Goal: Task Accomplishment & Management: Complete application form

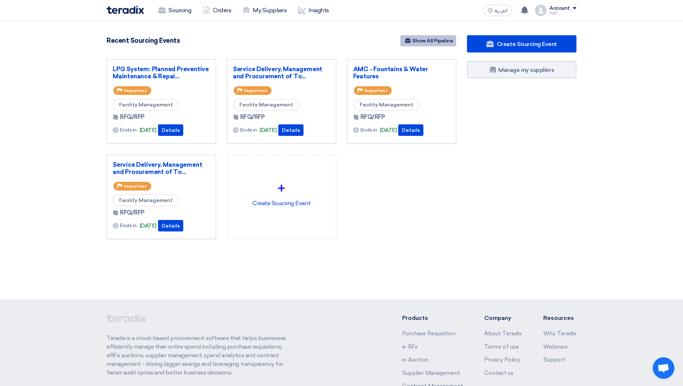
click at [444, 45] on link "Show All Pipeline" at bounding box center [428, 40] width 56 height 11
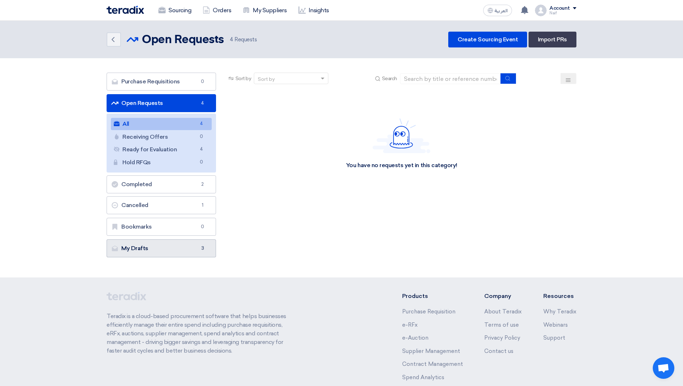
click at [158, 248] on link "My Drafts My Drafts 3" at bounding box center [161, 249] width 109 height 18
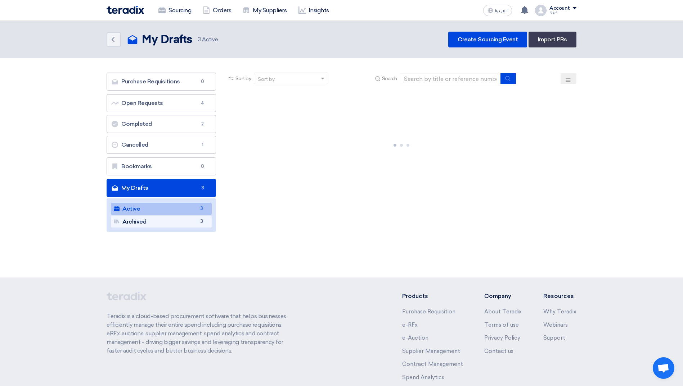
click at [184, 225] on link "Archived Archived 3" at bounding box center [161, 222] width 101 height 12
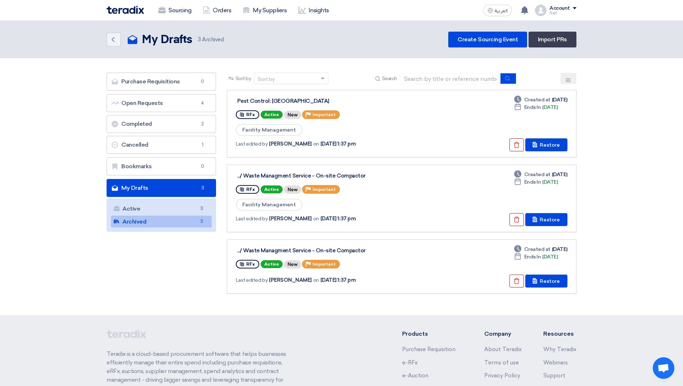
click at [512, 296] on div "Sort by Sort by Search Category Owner Type" at bounding box center [401, 187] width 360 height 228
click at [514, 280] on button "Check details" at bounding box center [516, 281] width 14 height 13
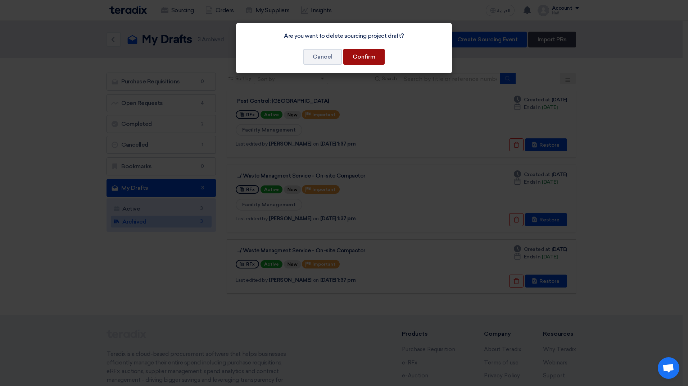
click at [367, 58] on button "Confirm" at bounding box center [363, 57] width 41 height 16
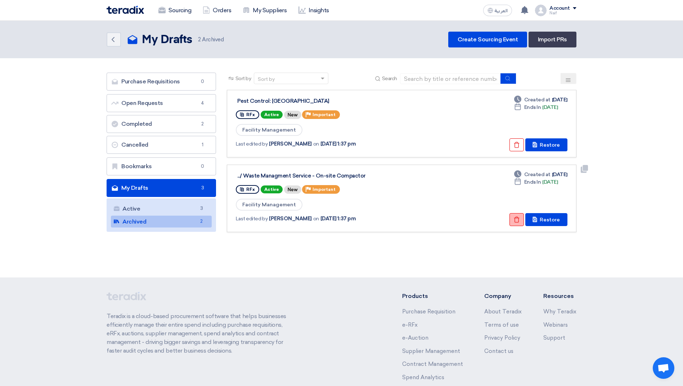
click at [521, 217] on button "Check details" at bounding box center [516, 219] width 14 height 13
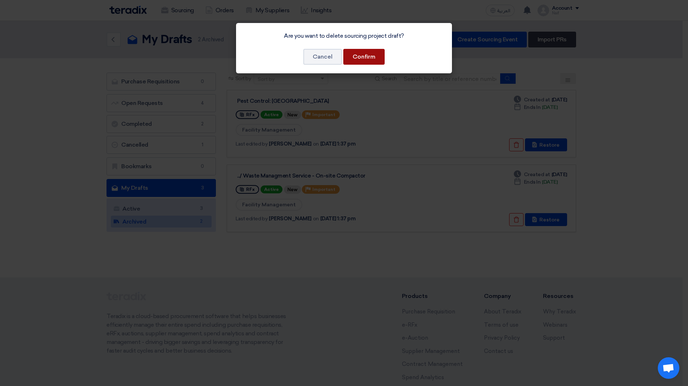
click at [368, 57] on button "Confirm" at bounding box center [363, 57] width 41 height 16
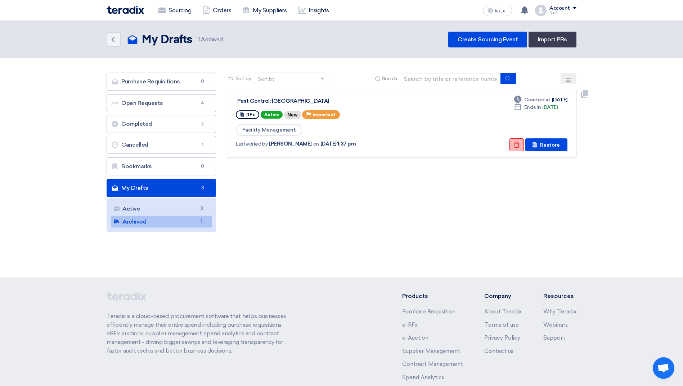
click at [516, 148] on icon "Check details" at bounding box center [516, 145] width 6 height 6
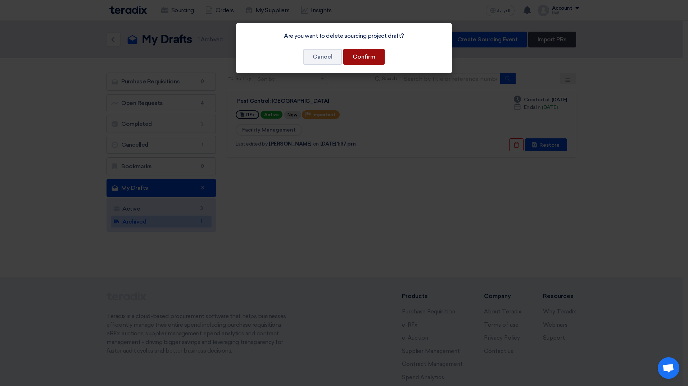
click at [368, 57] on button "Confirm" at bounding box center [363, 57] width 41 height 16
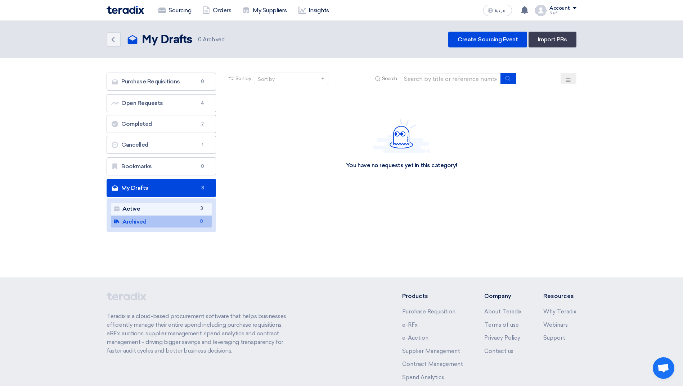
click at [152, 210] on link "Active Active 3" at bounding box center [161, 209] width 101 height 12
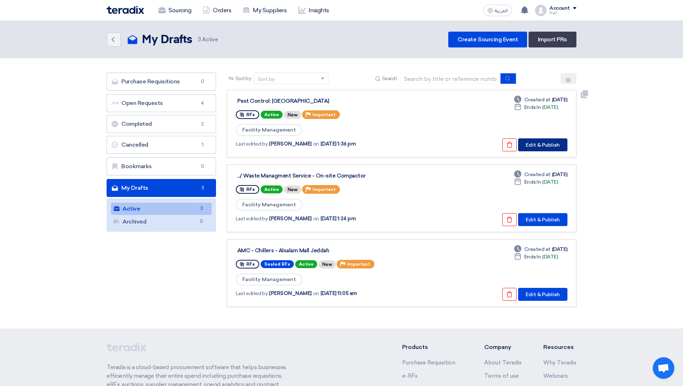
click at [540, 145] on button "Edit & Publish" at bounding box center [542, 145] width 49 height 13
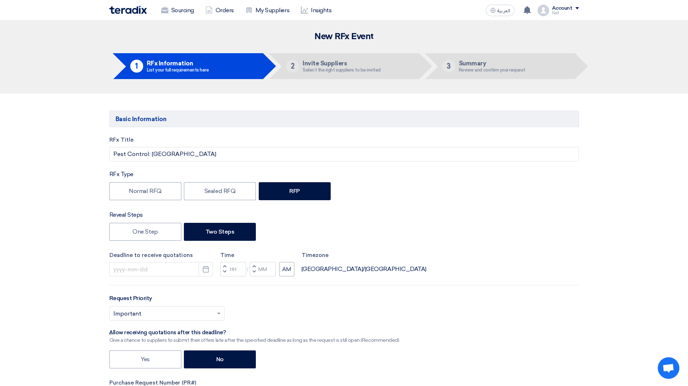
type input "11/9/2025"
type input "12"
type input "00"
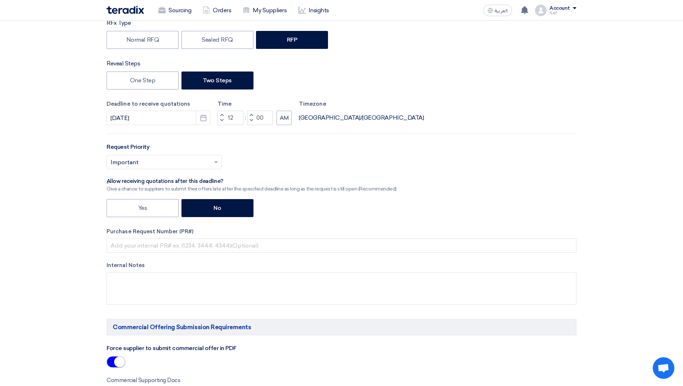
scroll to position [180, 0]
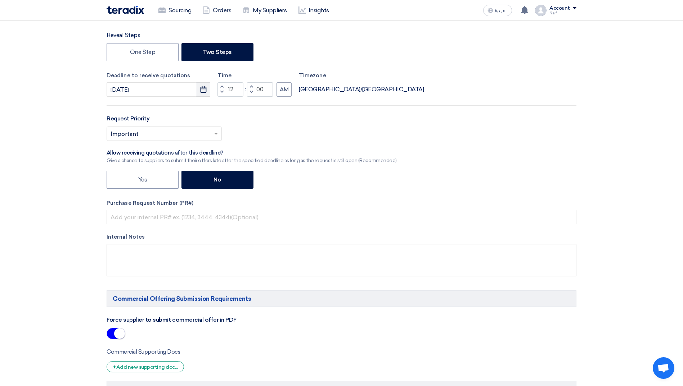
click at [198, 88] on button "Pick a date" at bounding box center [203, 89] width 14 height 14
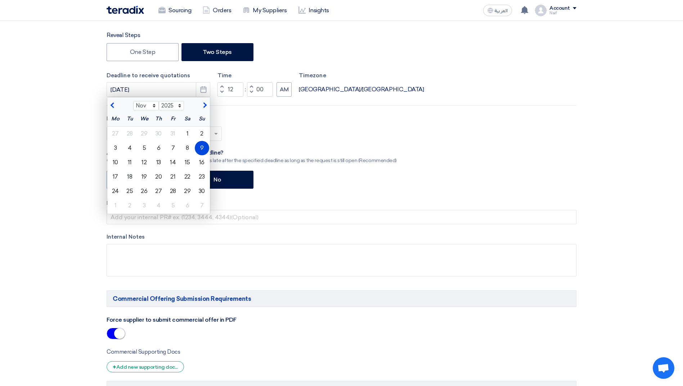
click at [113, 105] on span "button" at bounding box center [113, 105] width 4 height 6
select select "10"
click at [203, 193] on div "2" at bounding box center [202, 191] width 14 height 14
type input "[DATE]"
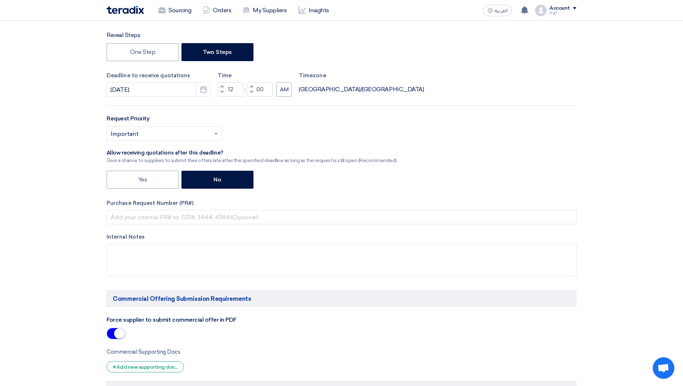
click at [202, 92] on use "button" at bounding box center [203, 89] width 6 height 6
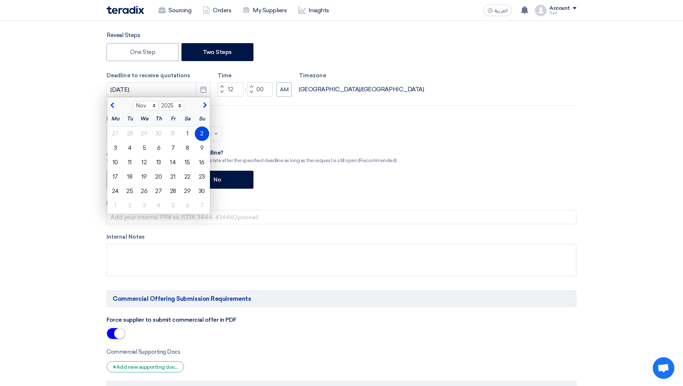
click at [110, 104] on button "button" at bounding box center [113, 104] width 12 height 7
select select "10"
click at [200, 176] on div "26" at bounding box center [202, 177] width 14 height 14
type input "10/26/2025"
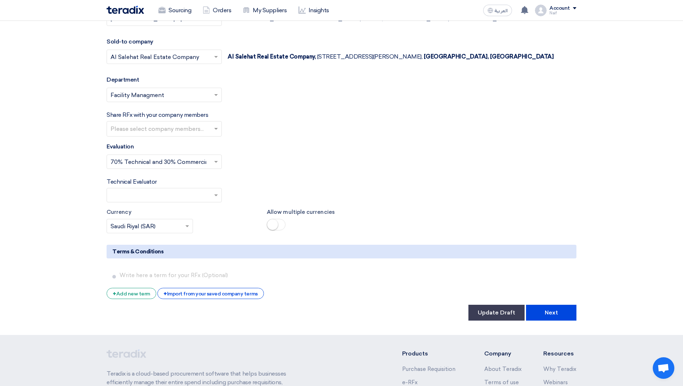
scroll to position [1044, 0]
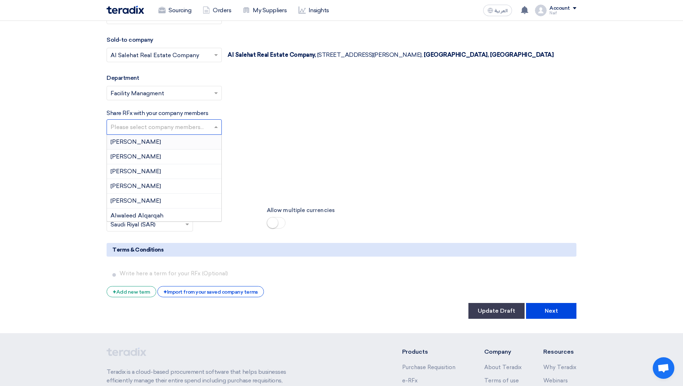
click at [212, 129] on input "text" at bounding box center [164, 128] width 109 height 12
click at [158, 157] on div "[PERSON_NAME]" at bounding box center [164, 157] width 114 height 15
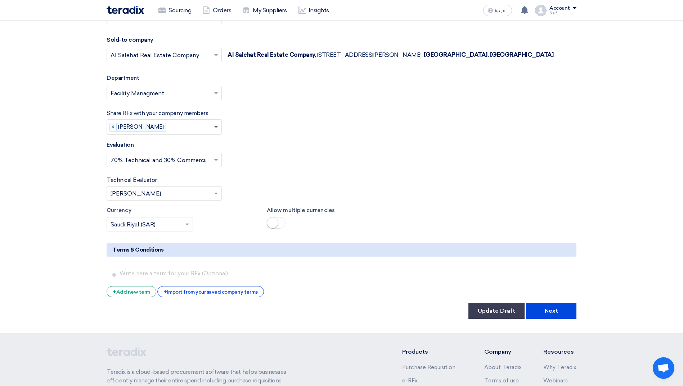
click at [216, 128] on span at bounding box center [216, 127] width 9 height 9
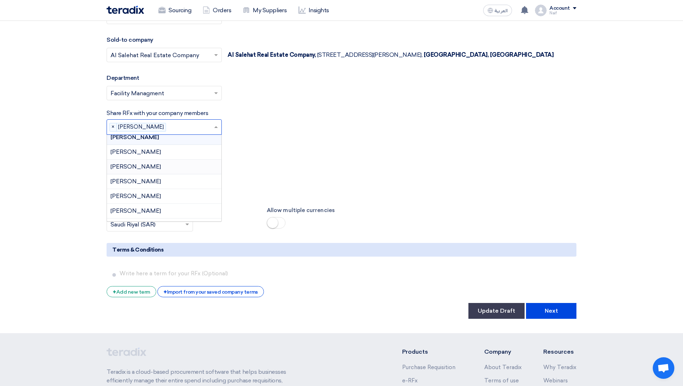
scroll to position [308, 0]
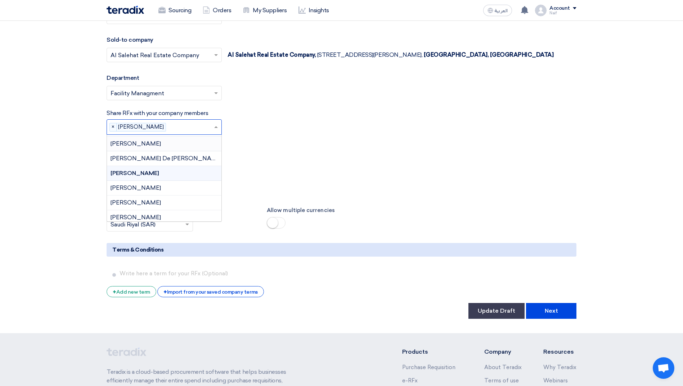
click at [161, 147] on span "[PERSON_NAME]" at bounding box center [135, 143] width 50 height 7
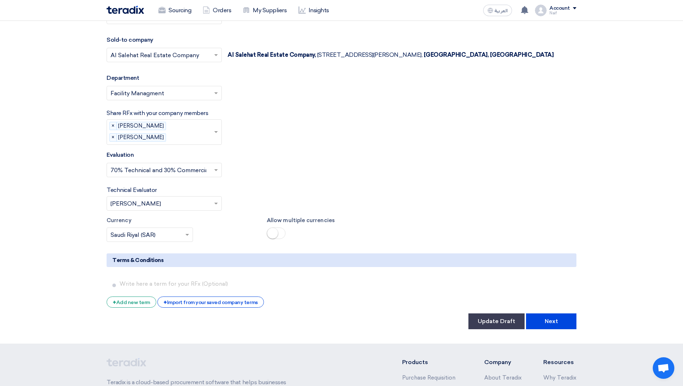
click at [213, 134] on span at bounding box center [216, 132] width 9 height 9
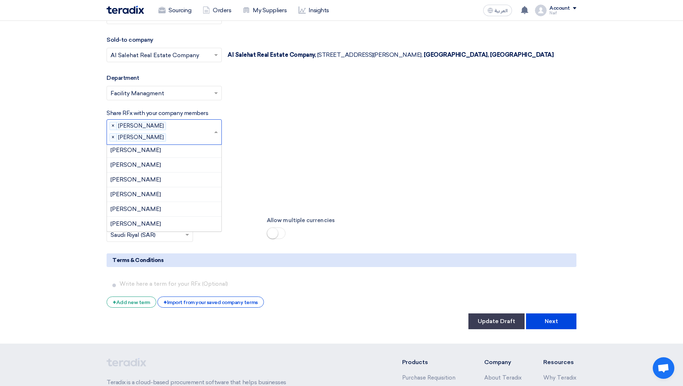
scroll to position [387, 0]
click at [161, 224] on span "[PERSON_NAME]" at bounding box center [135, 222] width 50 height 7
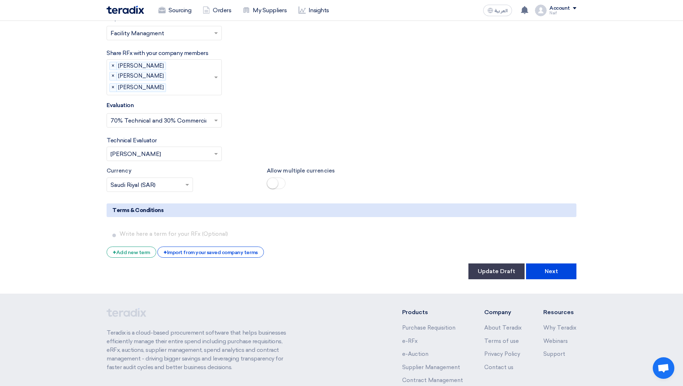
scroll to position [1115, 0]
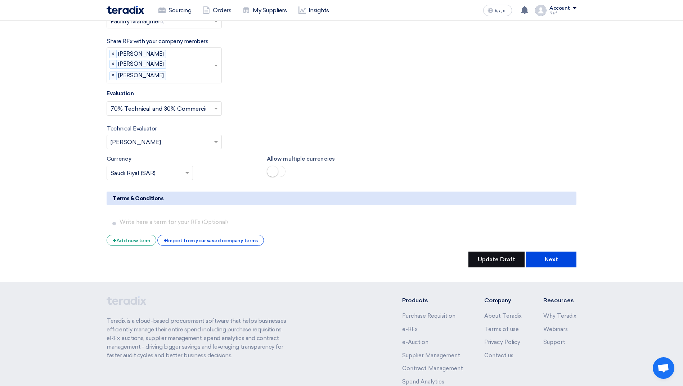
click at [483, 263] on button "Update Draft" at bounding box center [496, 260] width 56 height 16
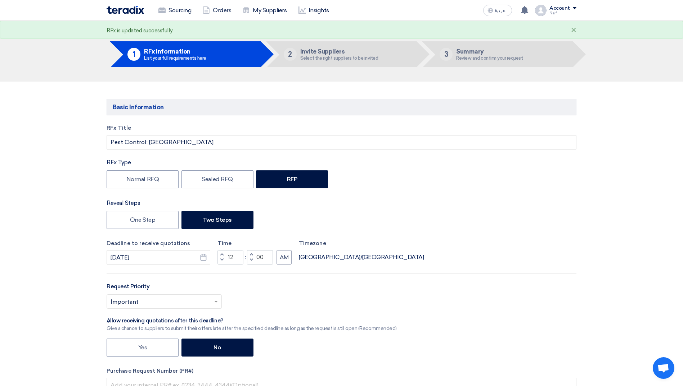
scroll to position [0, 0]
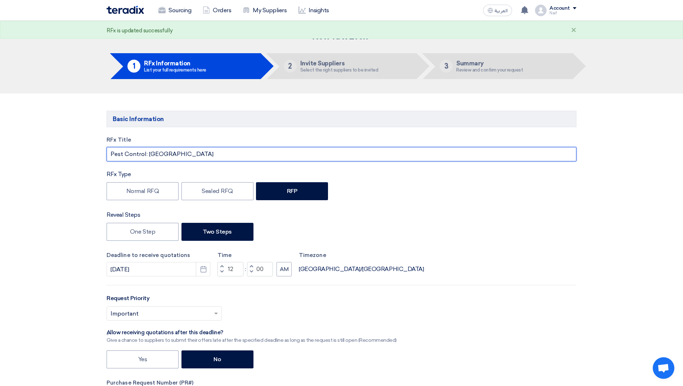
click at [147, 151] on input "Pest Control: Jeddah Park" at bounding box center [342, 154] width 470 height 14
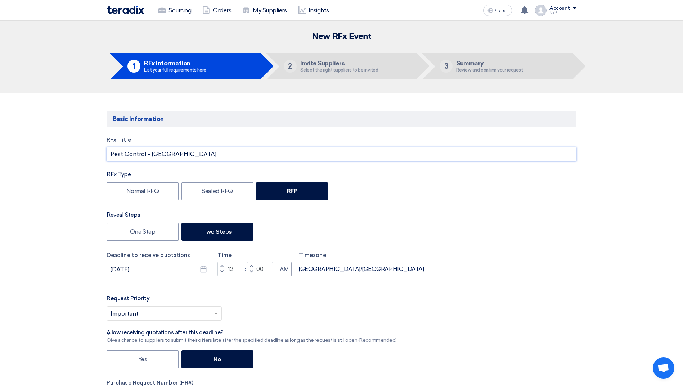
click at [110, 157] on input "Pest Control - Jeddah Park" at bounding box center [342, 154] width 470 height 14
click at [168, 154] on input "AMC - Pest Control - Jeddah Park" at bounding box center [342, 154] width 470 height 14
type input "AMC - Pest Control @ Jeddah Park"
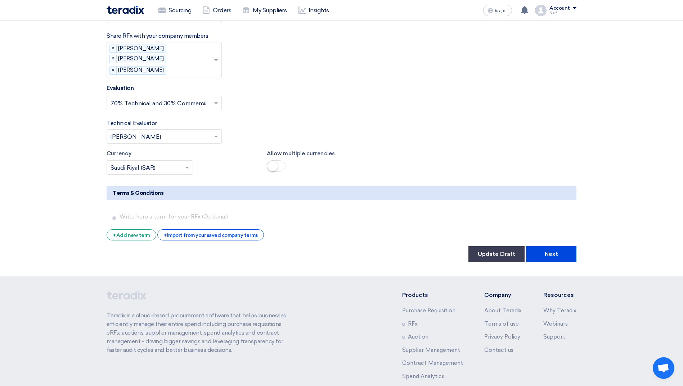
scroll to position [1174, 0]
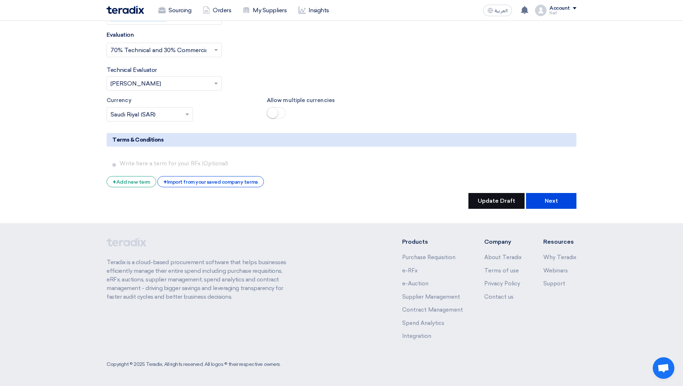
click at [505, 200] on button "Update Draft" at bounding box center [496, 201] width 56 height 16
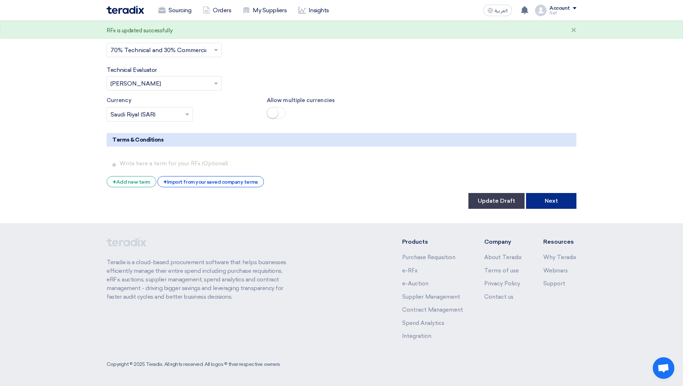
click at [547, 205] on button "Next" at bounding box center [551, 201] width 50 height 16
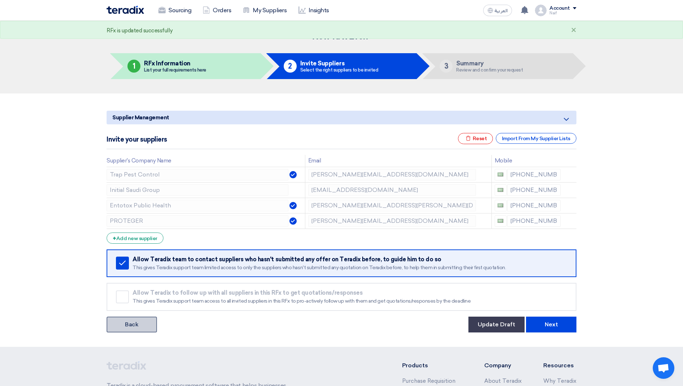
click at [123, 321] on link "Back" at bounding box center [132, 325] width 50 height 16
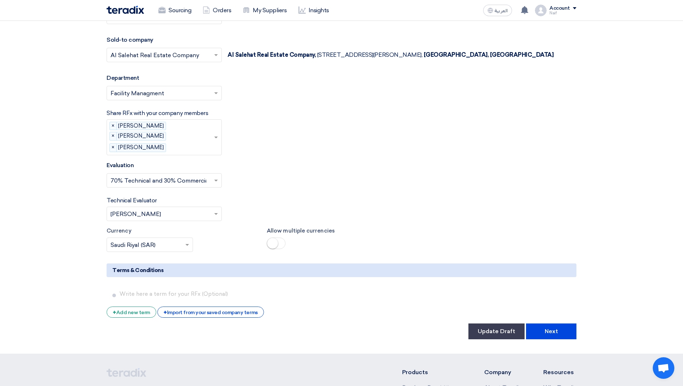
scroll to position [1174, 0]
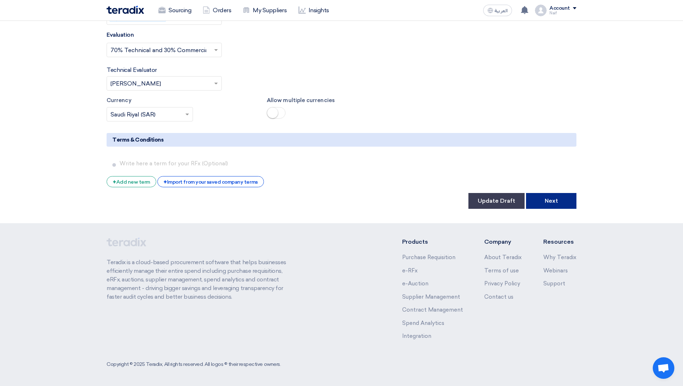
click at [543, 198] on button "Next" at bounding box center [551, 201] width 50 height 16
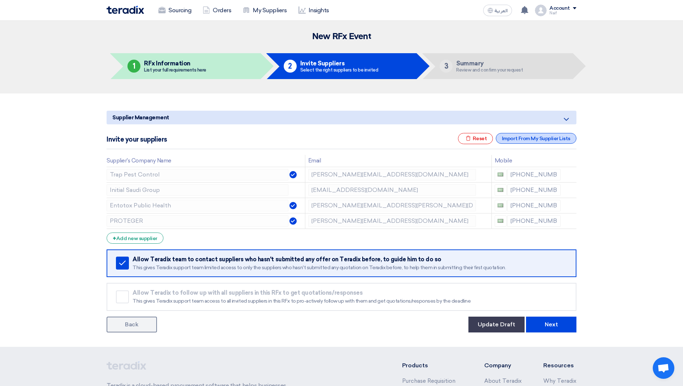
click at [515, 138] on div "Import From My Supplier Lists" at bounding box center [535, 138] width 81 height 11
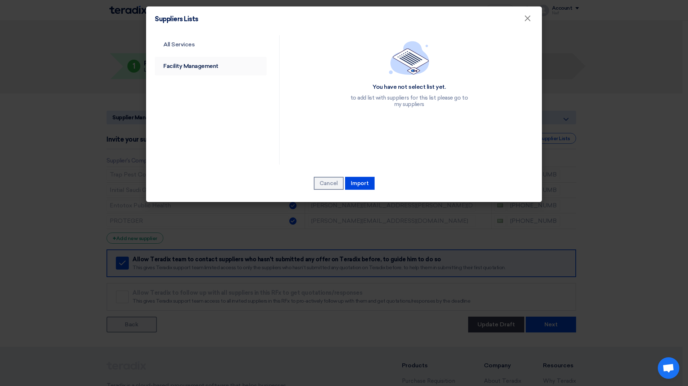
click at [203, 66] on link "Facility Management" at bounding box center [211, 66] width 112 height 19
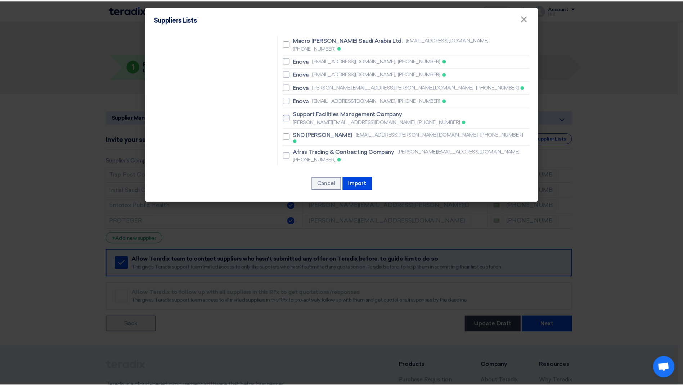
scroll to position [144, 0]
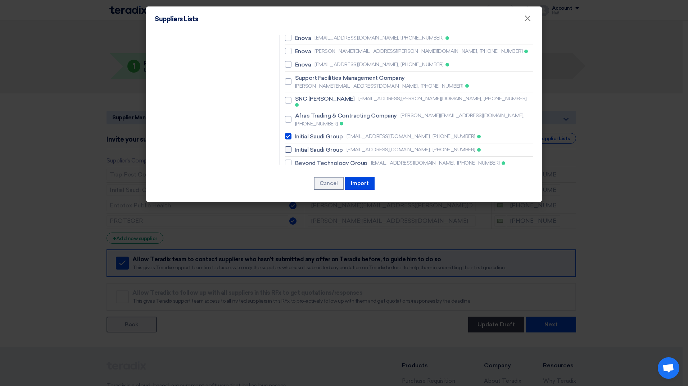
click at [323, 146] on span "Initial Saudi Group" at bounding box center [319, 150] width 48 height 9
click at [300, 148] on input "Initial Saudi Group bd@initialsaudi.com, +966565142071" at bounding box center [297, 150] width 5 height 5
checkbox input "true"
click at [361, 186] on button "Import" at bounding box center [360, 183] width 30 height 13
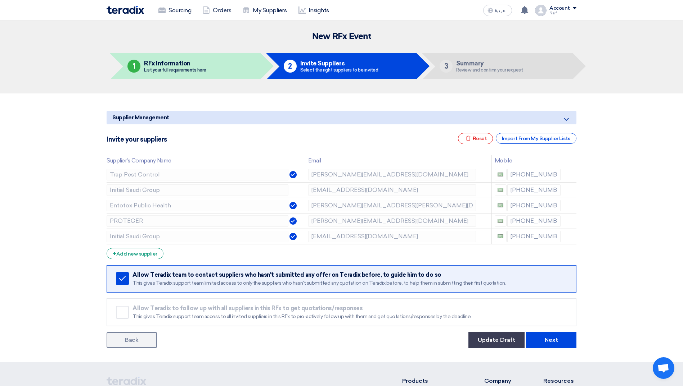
scroll to position [36, 0]
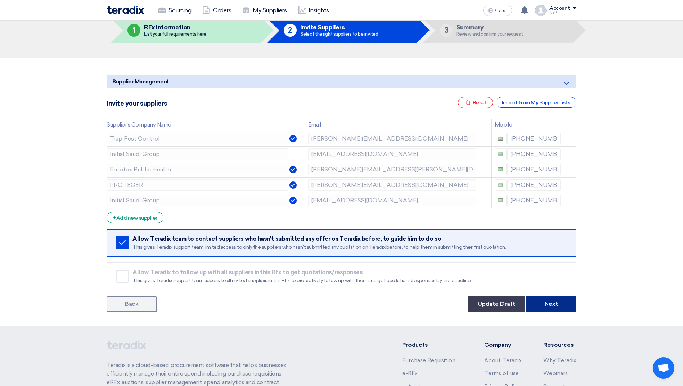
click at [562, 311] on button "Next" at bounding box center [551, 305] width 50 height 16
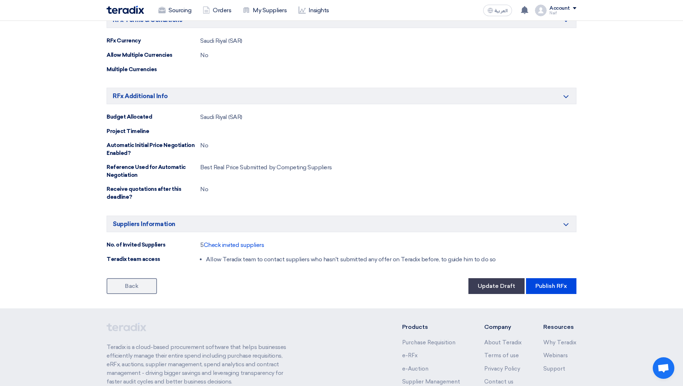
scroll to position [288, 0]
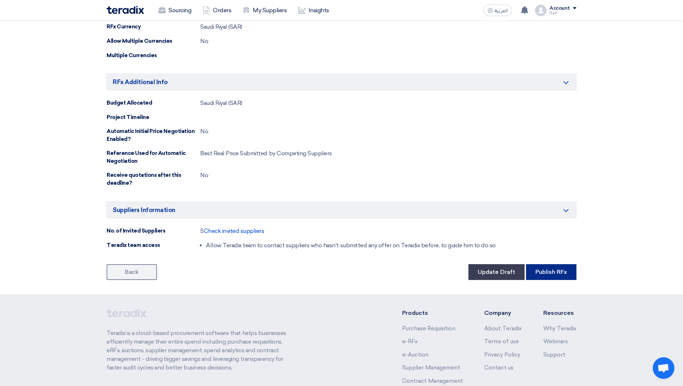
click at [564, 264] on button "Publish RFx" at bounding box center [551, 272] width 50 height 16
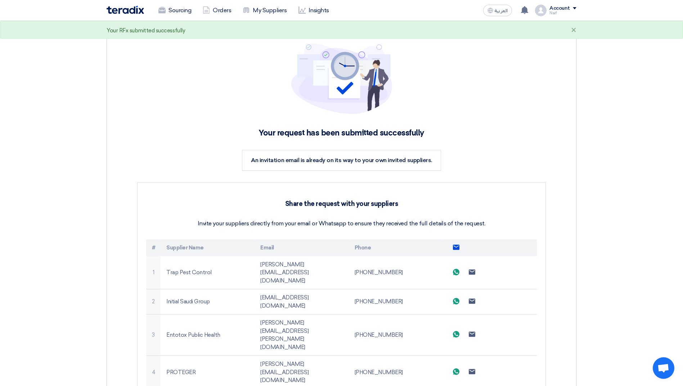
scroll to position [36, 0]
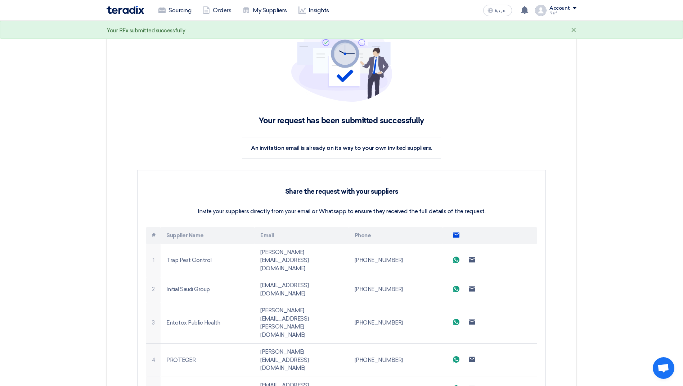
click at [304, 345] on div "Your request has been submitted successfully An invitation email is already on …" at bounding box center [341, 233] width 449 height 445
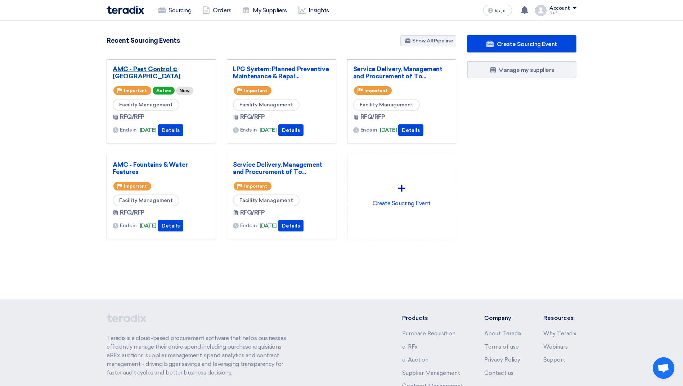
click at [146, 72] on link "AMC - Pest Control @ Jeddah Park" at bounding box center [161, 72] width 97 height 14
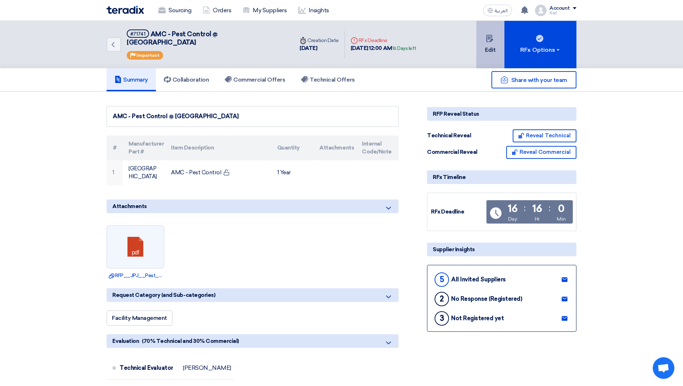
click at [490, 46] on button "Edit" at bounding box center [490, 44] width 28 height 47
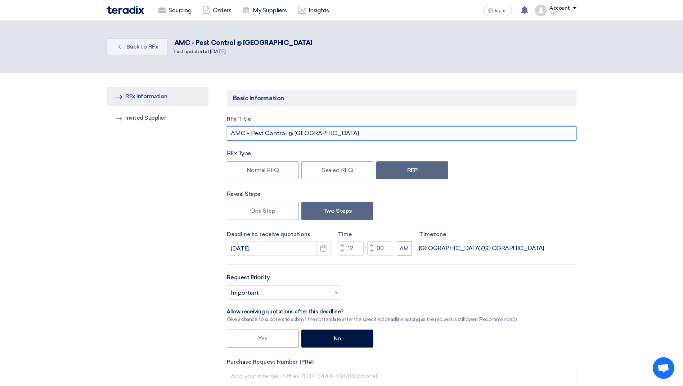
click at [290, 135] on input "AMC - Pest Control @ Jeddah Park" at bounding box center [401, 133] width 349 height 14
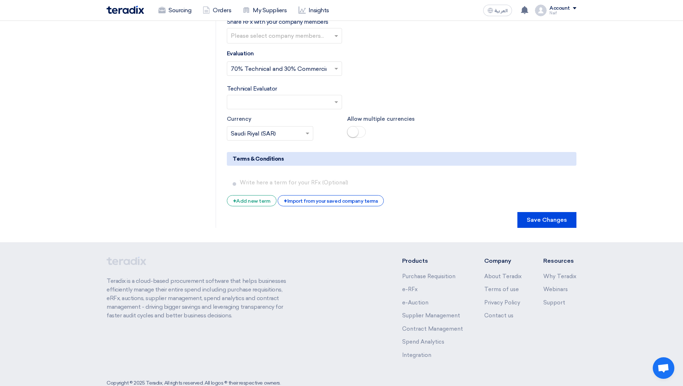
scroll to position [1158, 0]
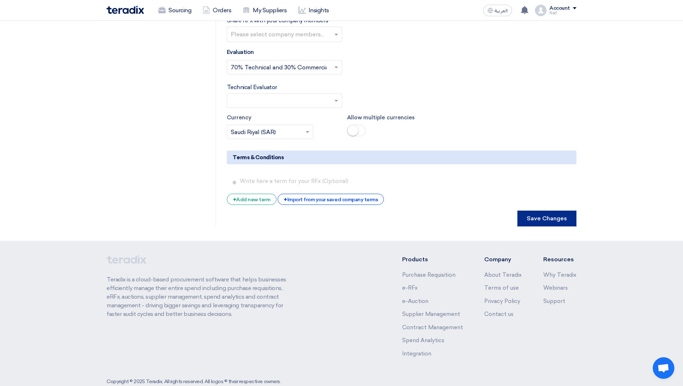
type input "AMC - Pest Control / [GEOGRAPHIC_DATA]"
click at [554, 211] on button "Save Changes" at bounding box center [546, 219] width 59 height 16
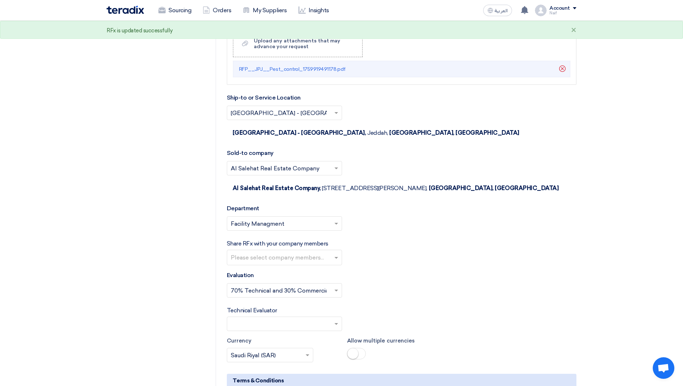
scroll to position [936, 0]
click at [338, 252] on input "text" at bounding box center [285, 258] width 109 height 12
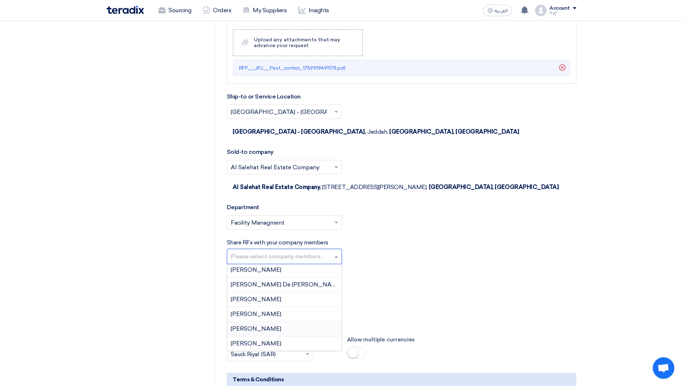
scroll to position [324, 0]
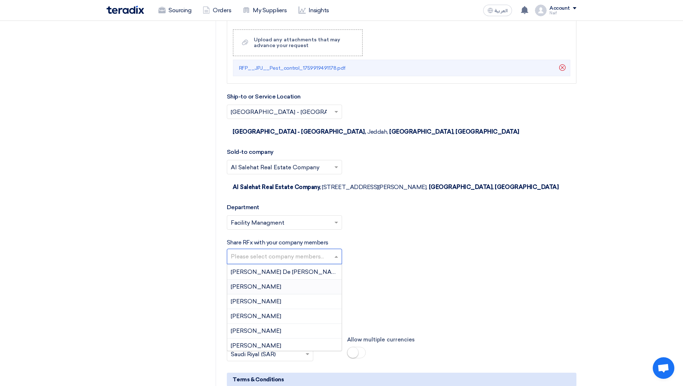
click at [280, 280] on div "[PERSON_NAME]" at bounding box center [284, 287] width 114 height 15
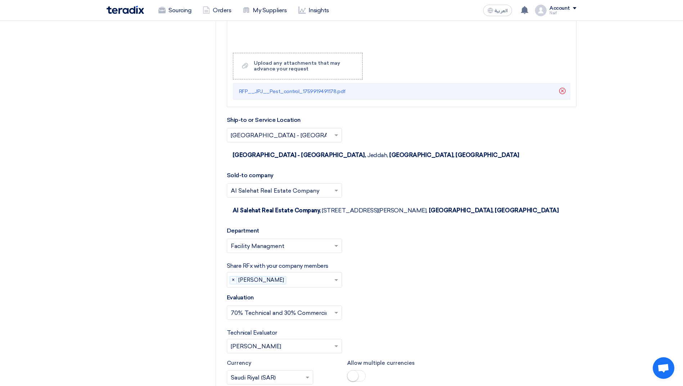
scroll to position [900, 0]
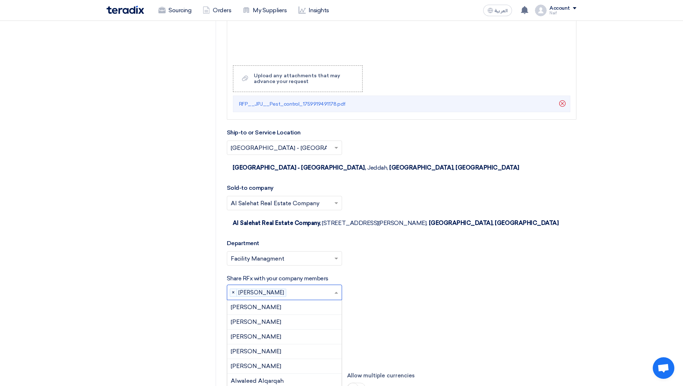
click at [333, 288] on input "text" at bounding box center [311, 294] width 45 height 12
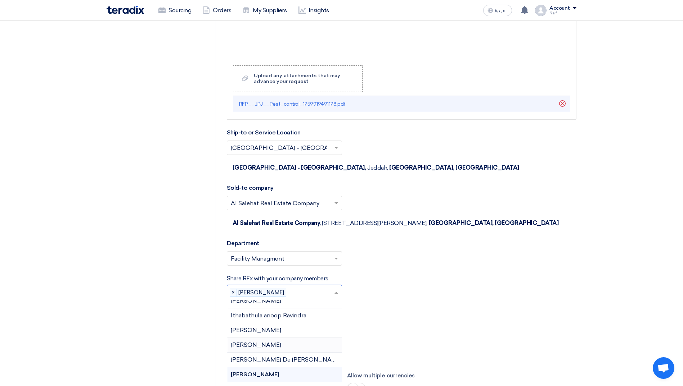
click at [280, 342] on span "[PERSON_NAME]" at bounding box center [256, 345] width 50 height 7
click at [336, 297] on span at bounding box center [336, 298] width 4 height 2
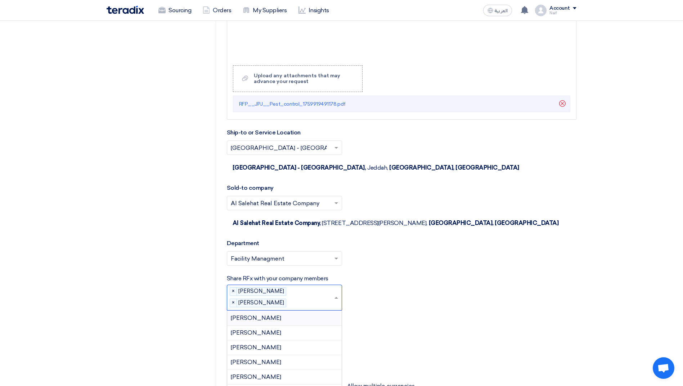
scroll to position [387, 0]
click at [279, 381] on div "[PERSON_NAME]" at bounding box center [284, 388] width 114 height 15
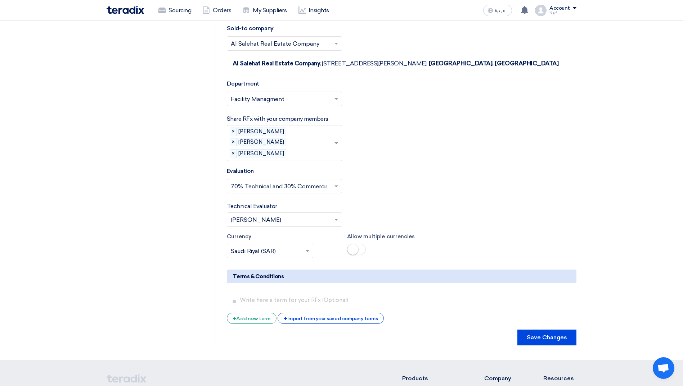
scroll to position [1079, 0]
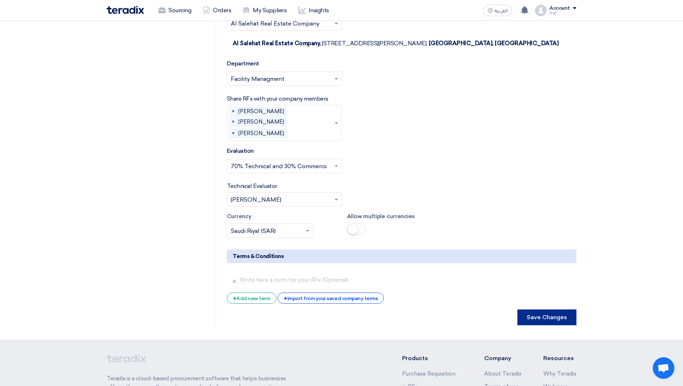
click at [556, 310] on button "Save Changes" at bounding box center [546, 318] width 59 height 16
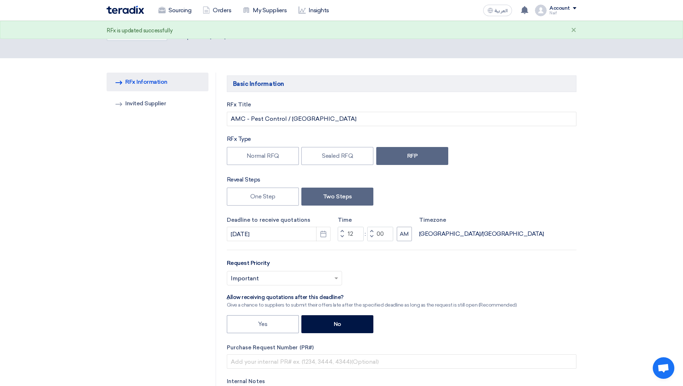
scroll to position [0, 0]
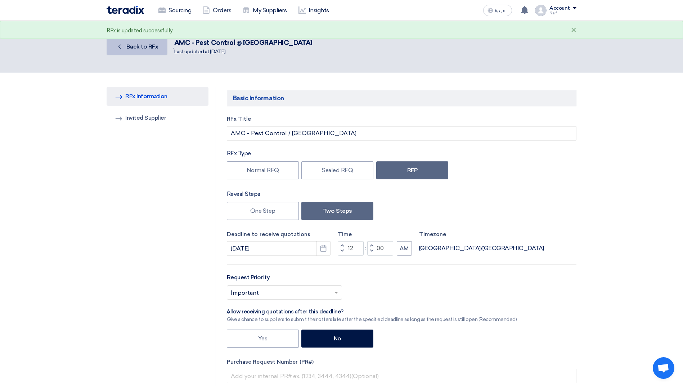
click at [157, 52] on link "Back Back to RFx" at bounding box center [137, 46] width 61 height 17
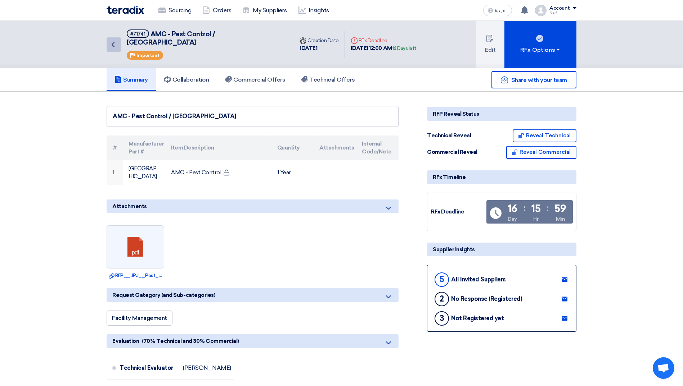
click at [116, 40] on icon "Back" at bounding box center [113, 44] width 9 height 9
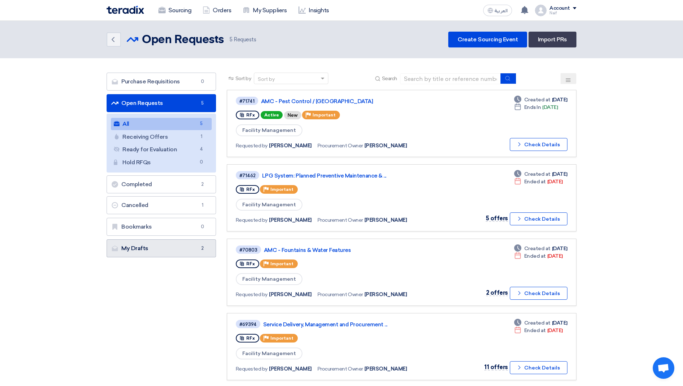
click at [158, 249] on link "My Drafts My Drafts 2" at bounding box center [161, 249] width 109 height 18
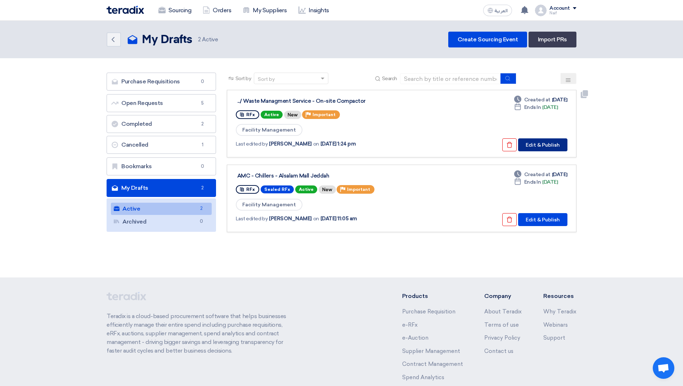
click at [554, 147] on button "Edit & Publish" at bounding box center [542, 145] width 49 height 13
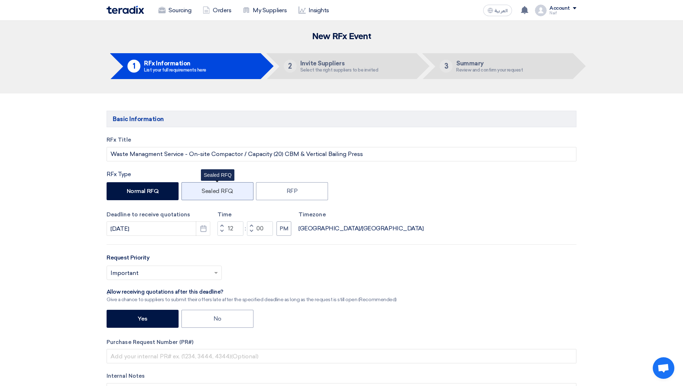
click at [219, 196] on label "Sealed RFQ" at bounding box center [217, 191] width 72 height 18
click at [206, 193] on input "Sealed RFQ" at bounding box center [204, 191] width 5 height 5
radio input "true"
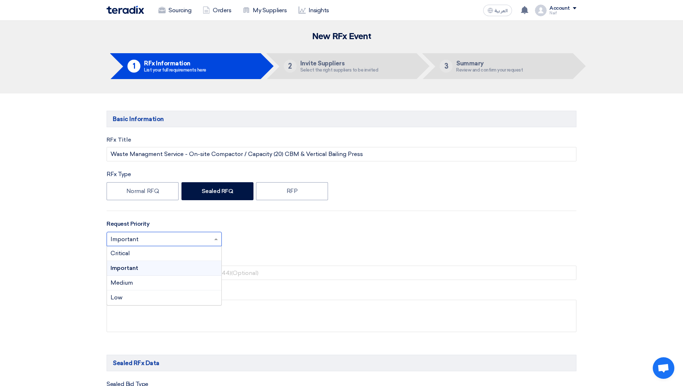
click at [202, 245] on input "text" at bounding box center [160, 240] width 100 height 12
click at [162, 267] on div "Important" at bounding box center [164, 268] width 114 height 15
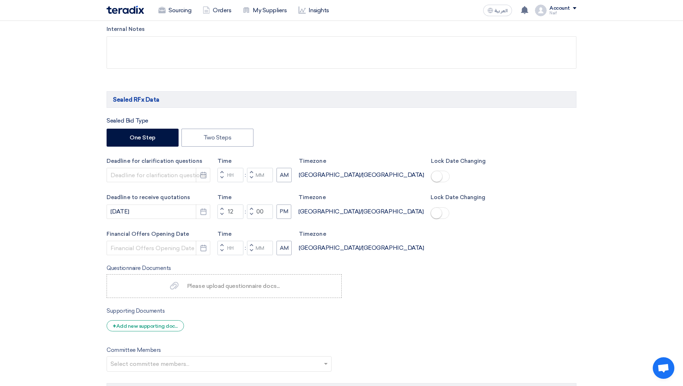
scroll to position [288, 0]
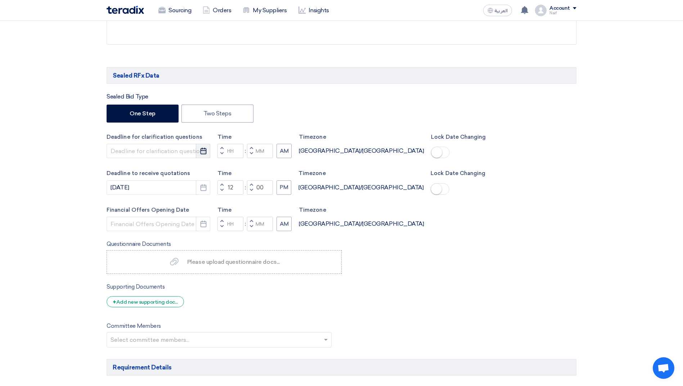
click at [199, 151] on button "Pick a date" at bounding box center [203, 151] width 14 height 14
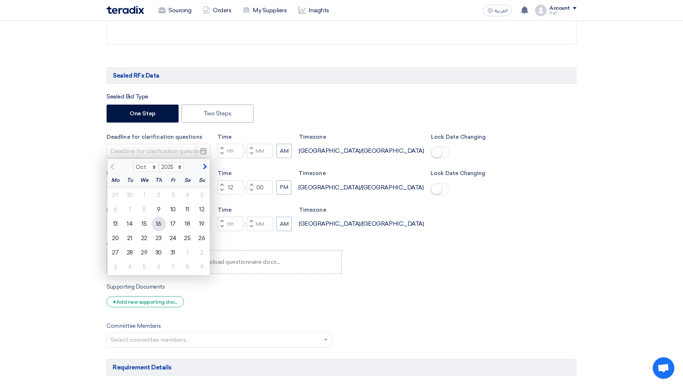
click at [161, 225] on div "16" at bounding box center [158, 224] width 14 height 14
type input "[DATE]"
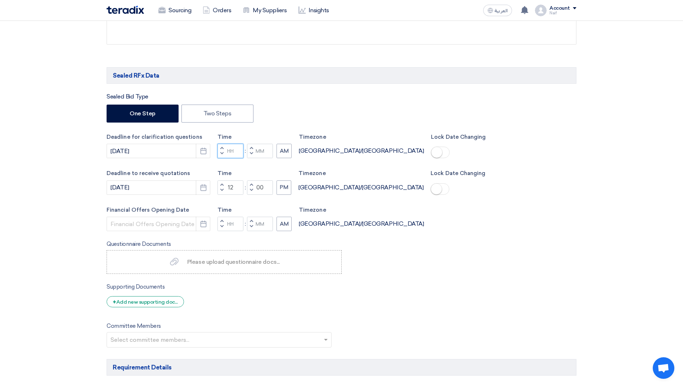
click at [234, 152] on input "Hours" at bounding box center [230, 151] width 26 height 14
type input "12"
click at [258, 154] on input "Minutes" at bounding box center [260, 151] width 26 height 14
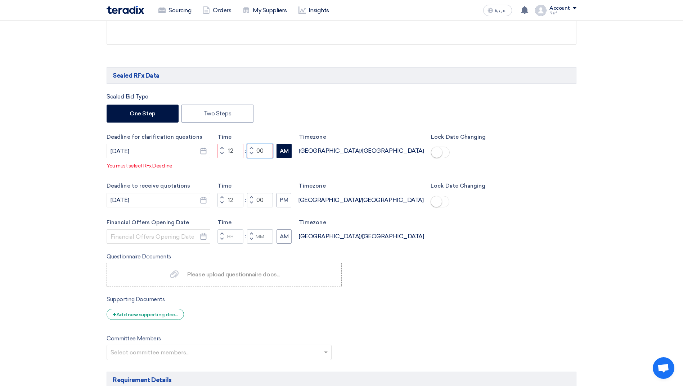
type input "00"
click at [279, 155] on button "AM" at bounding box center [283, 151] width 15 height 14
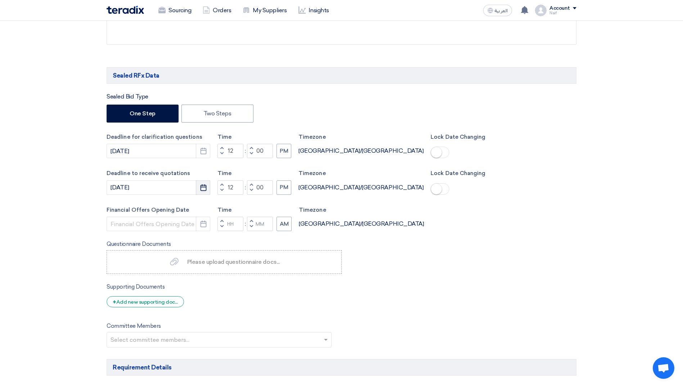
click at [197, 186] on button "Pick a date" at bounding box center [203, 188] width 14 height 14
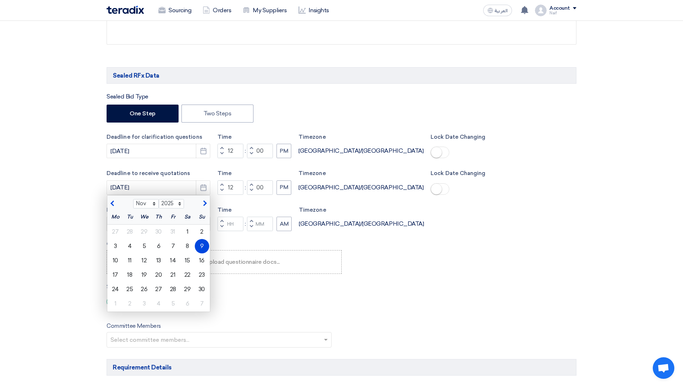
click at [112, 204] on span "button" at bounding box center [113, 203] width 4 height 6
click at [202, 203] on span "button" at bounding box center [204, 203] width 4 height 6
select select "11"
click at [202, 233] on div "2" at bounding box center [202, 232] width 14 height 14
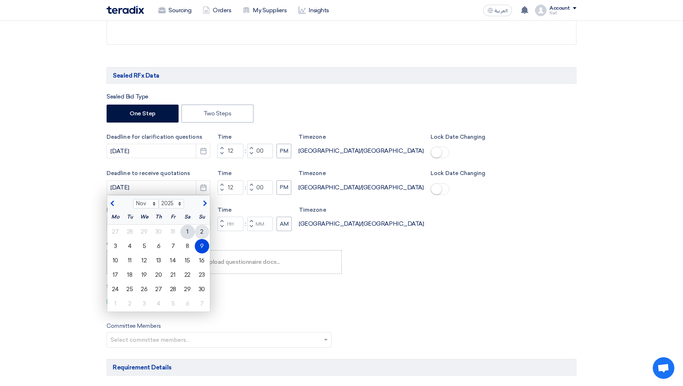
type input "[DATE]"
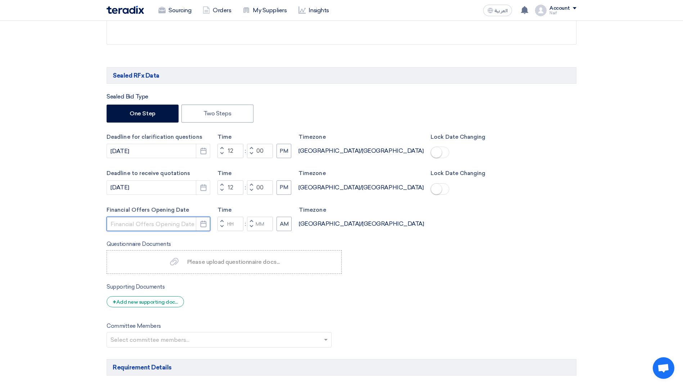
click at [195, 225] on input at bounding box center [159, 224] width 104 height 14
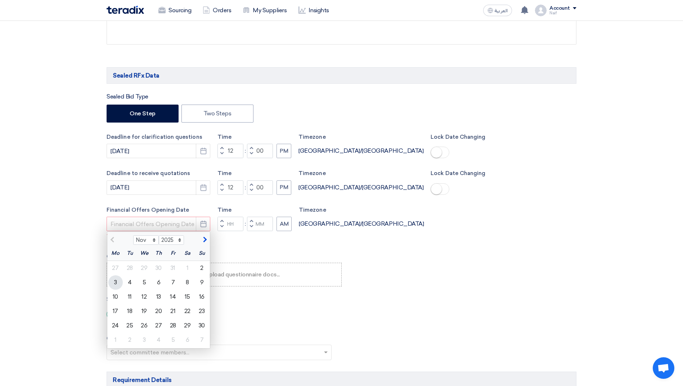
click at [114, 281] on div "3" at bounding box center [115, 283] width 14 height 14
type input "[DATE]"
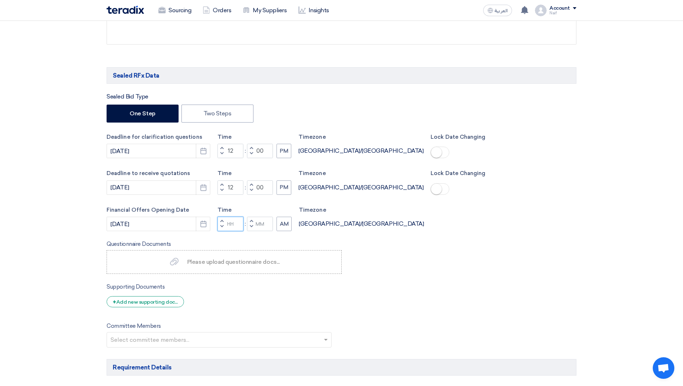
click at [232, 223] on input "Hours" at bounding box center [230, 224] width 26 height 14
type input "1"
type input "08"
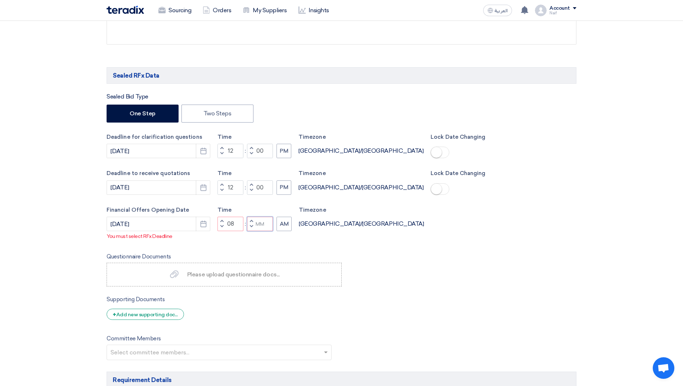
click at [264, 222] on div "Time Increment hours 08 Decrement hours : Increment minutes Decrement minutes AM" at bounding box center [254, 219] width 74 height 26
type input "00"
click at [431, 151] on small at bounding box center [436, 152] width 11 height 11
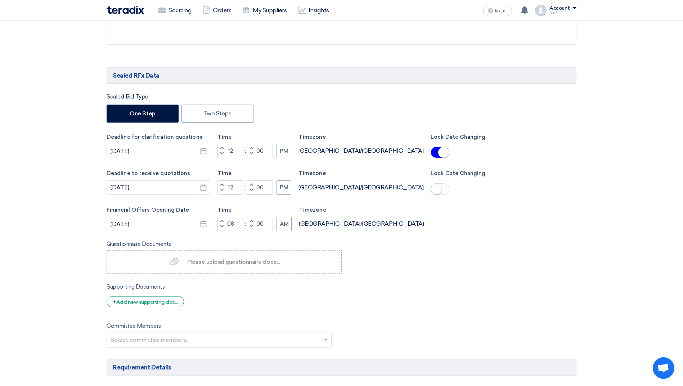
click at [431, 191] on small at bounding box center [436, 189] width 11 height 11
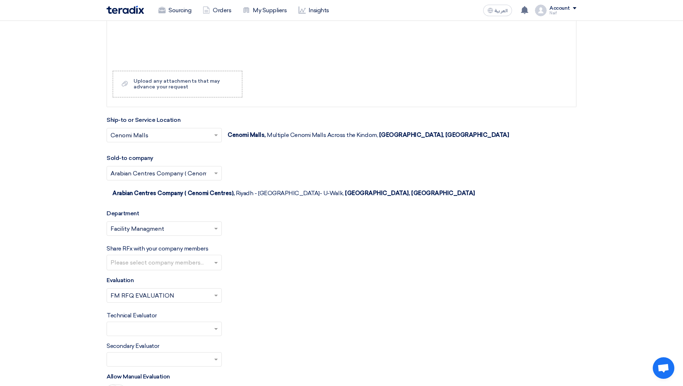
scroll to position [1619, 0]
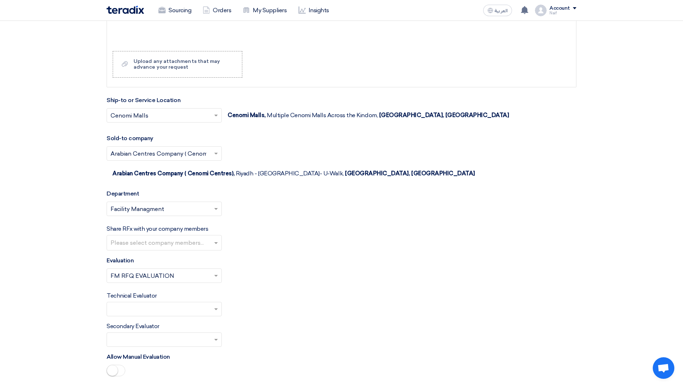
click at [209, 238] on input "text" at bounding box center [164, 244] width 109 height 12
click at [175, 289] on div "Alwaleed Alqarqah" at bounding box center [164, 296] width 114 height 15
click at [218, 239] on span at bounding box center [216, 243] width 9 height 9
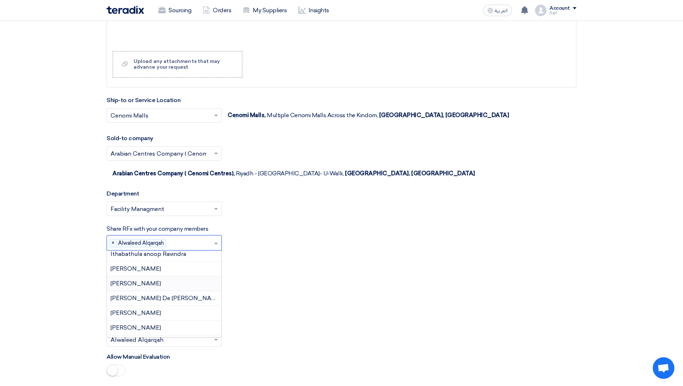
scroll to position [301, 0]
click at [166, 289] on div "[PERSON_NAME]" at bounding box center [164, 296] width 114 height 15
click at [208, 248] on input "text" at bounding box center [191, 254] width 45 height 12
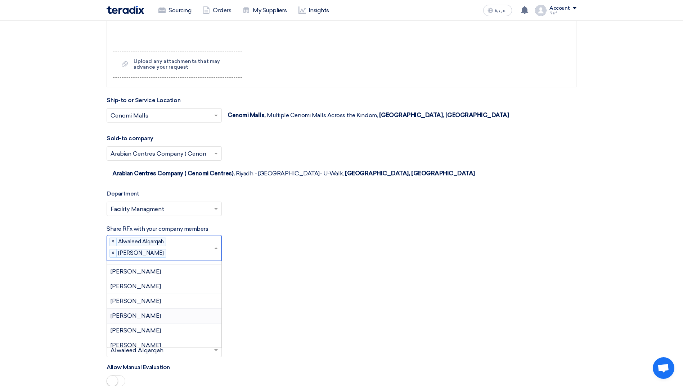
scroll to position [416, 0]
click at [165, 303] on div "[PERSON_NAME]" at bounding box center [164, 310] width 114 height 15
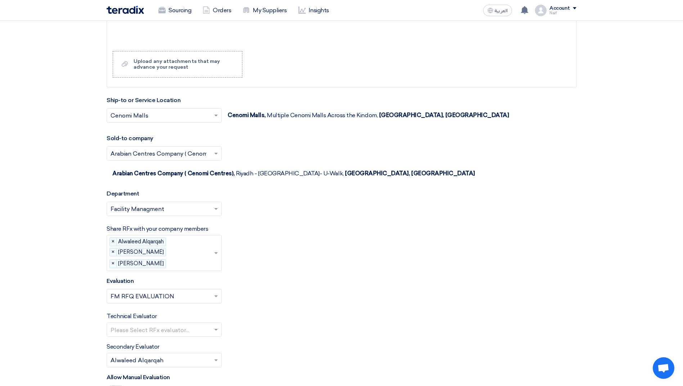
click at [209, 239] on div "Please select company members... × Alwaleed Alqarqah × Kasem Ataallah × Mohamme…" at bounding box center [164, 253] width 115 height 36
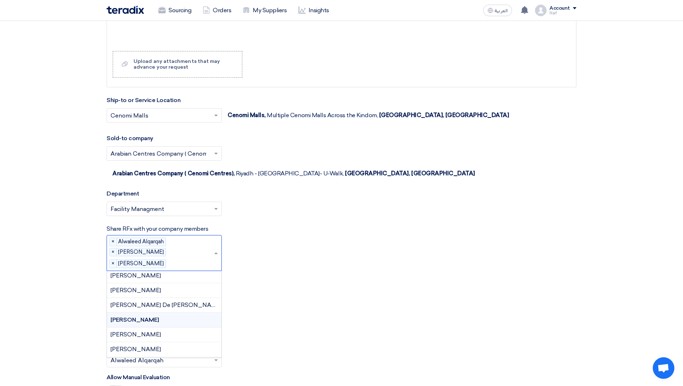
scroll to position [279, 0]
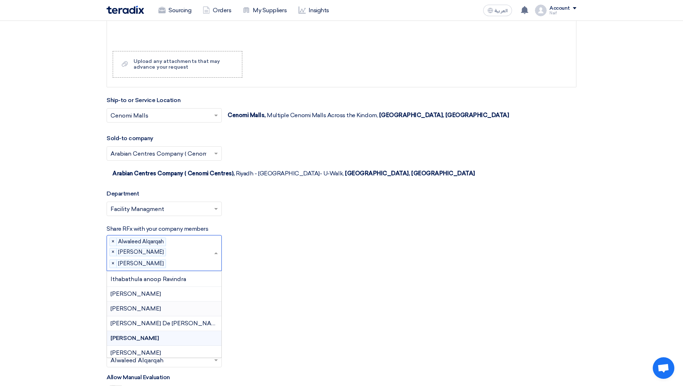
click at [158, 305] on span "[PERSON_NAME]" at bounding box center [135, 308] width 50 height 7
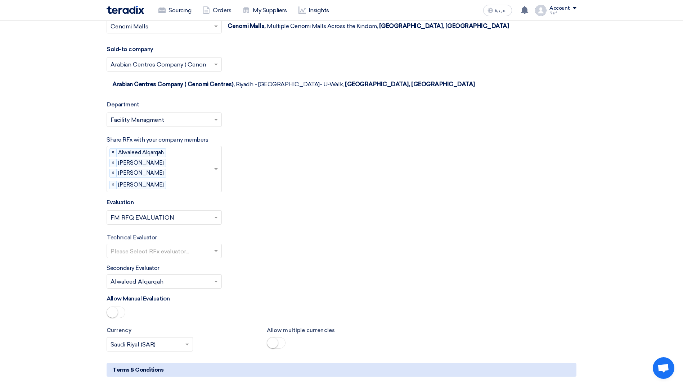
scroll to position [1727, 0]
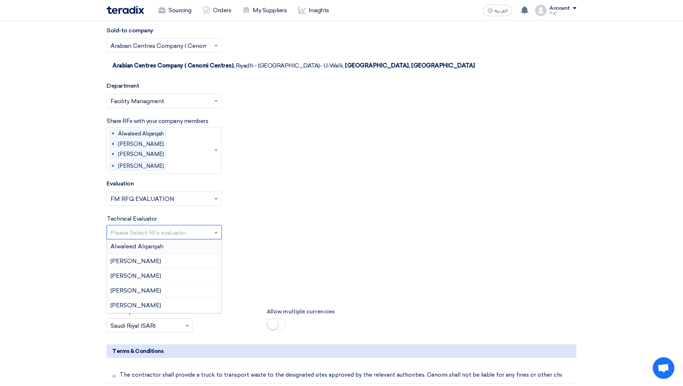
click at [213, 228] on span at bounding box center [216, 232] width 9 height 9
click at [187, 240] on div "Alwaleed Alqarqah" at bounding box center [164, 247] width 114 height 15
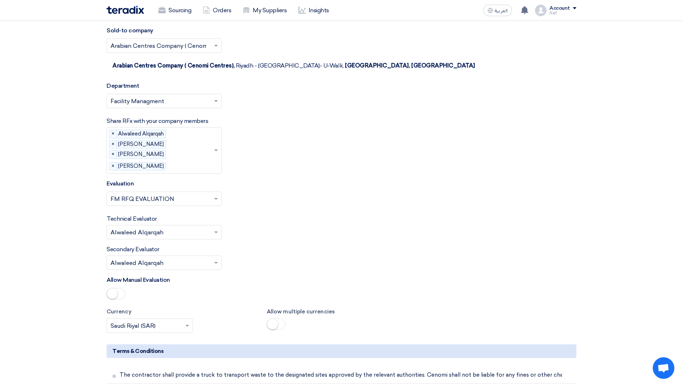
click at [209, 258] on input "text" at bounding box center [160, 264] width 100 height 12
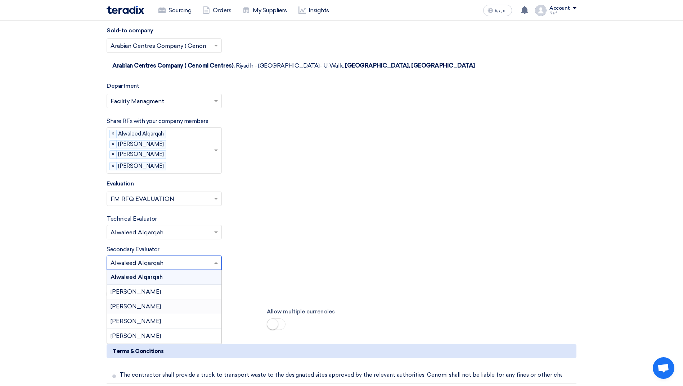
click at [163, 300] on div "[PERSON_NAME]" at bounding box center [164, 307] width 114 height 15
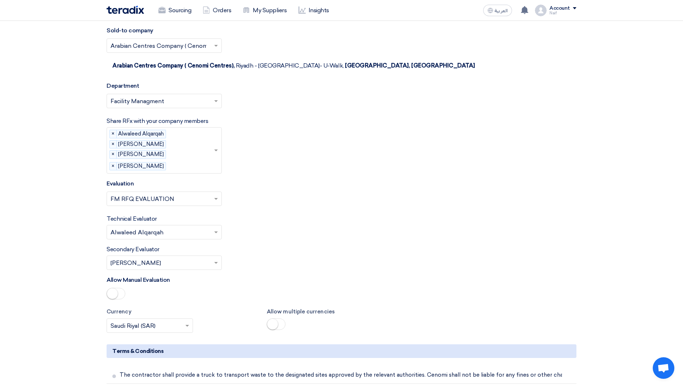
click at [205, 227] on input "text" at bounding box center [160, 233] width 100 height 12
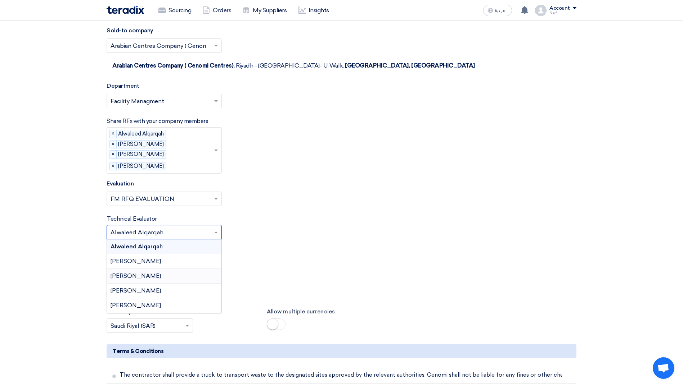
click at [162, 269] on div "[PERSON_NAME]" at bounding box center [164, 276] width 114 height 15
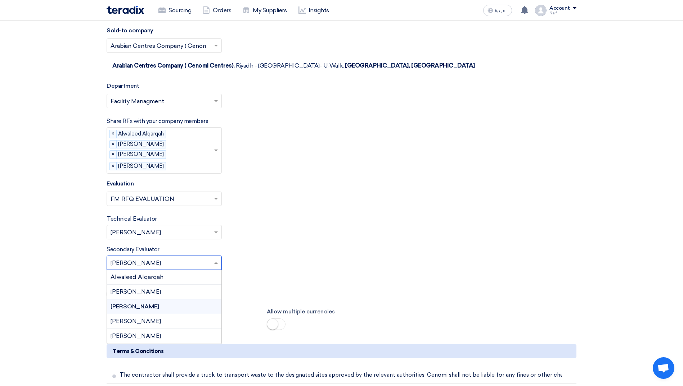
click at [199, 258] on input "text" at bounding box center [160, 264] width 100 height 12
click at [166, 270] on div "Alwaleed Alqarqah" at bounding box center [164, 277] width 114 height 15
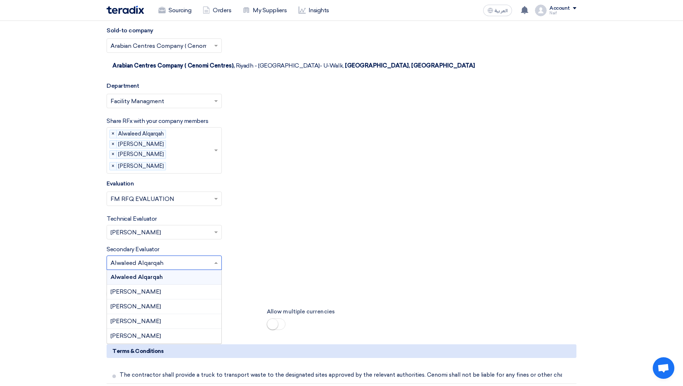
click at [213, 259] on span at bounding box center [216, 263] width 9 height 9
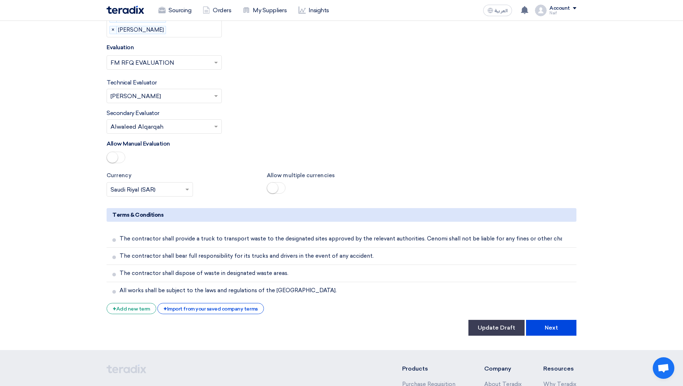
scroll to position [1871, 0]
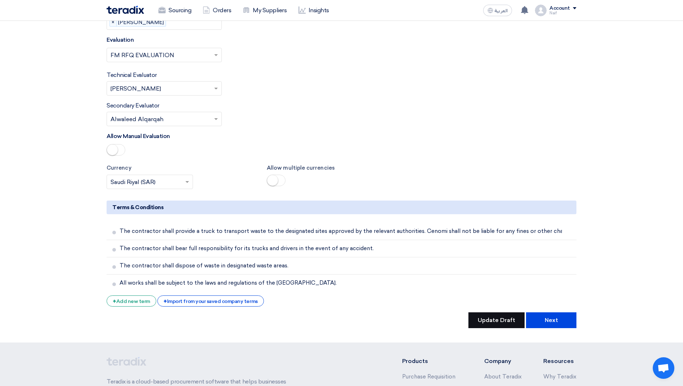
click at [476, 313] on button "Update Draft" at bounding box center [496, 321] width 56 height 16
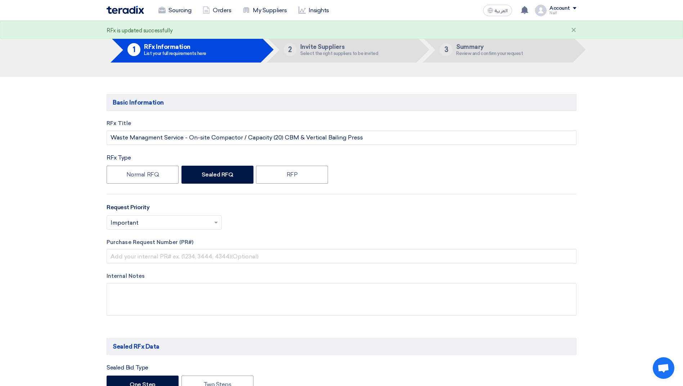
scroll to position [0, 0]
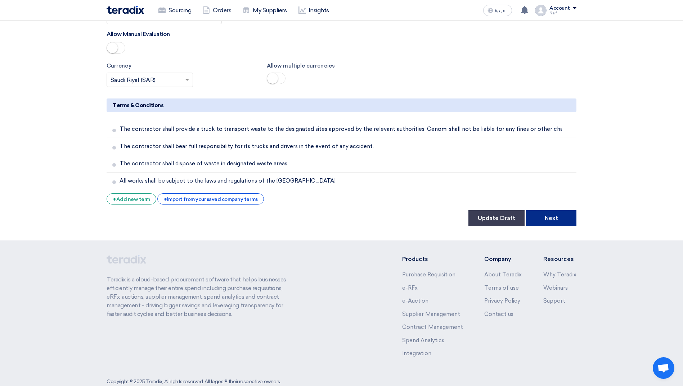
click at [539, 211] on button "Next" at bounding box center [551, 219] width 50 height 16
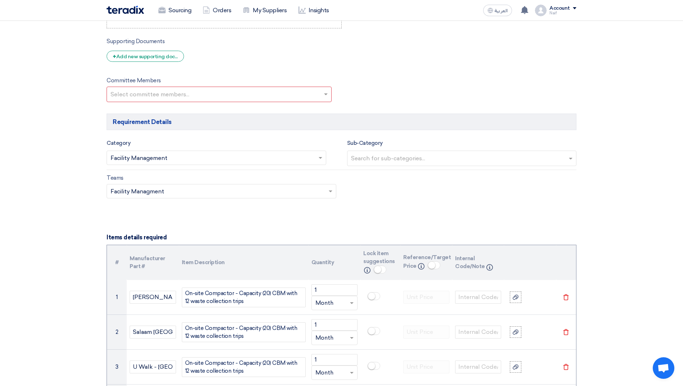
scroll to position [432, 0]
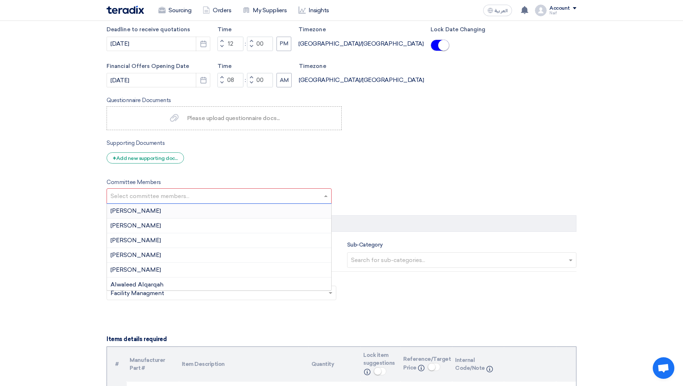
click at [324, 200] on input "text" at bounding box center [219, 197] width 219 height 12
click at [190, 282] on div "Alwaleed Alqarqah" at bounding box center [219, 285] width 224 height 15
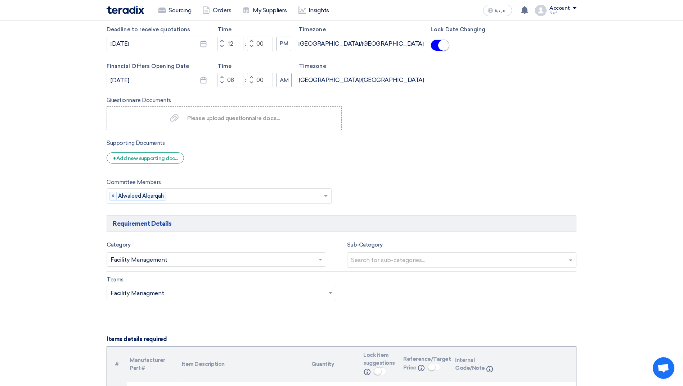
click at [317, 197] on input "text" at bounding box center [246, 197] width 154 height 12
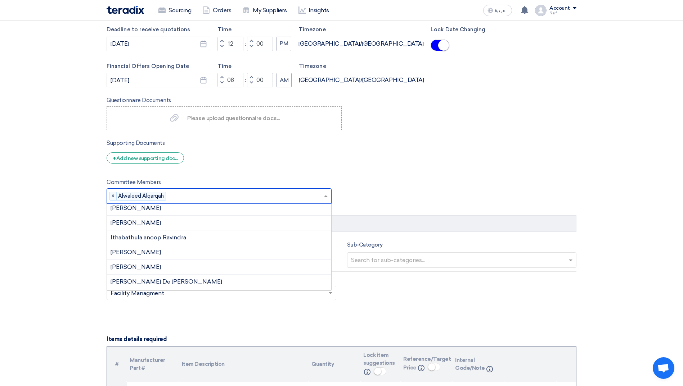
scroll to position [265, 0]
click at [179, 252] on div "[PERSON_NAME]" at bounding box center [219, 256] width 224 height 15
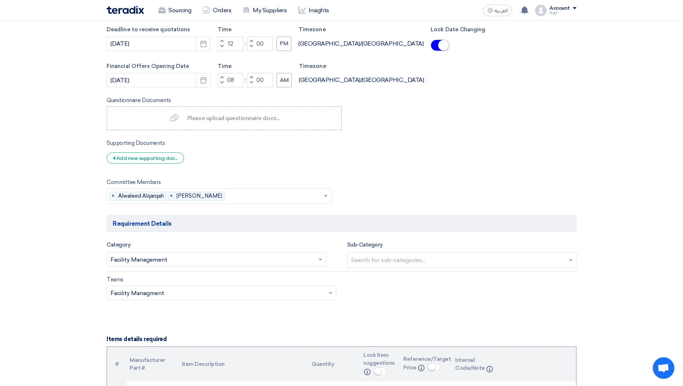
click at [327, 198] on span at bounding box center [326, 196] width 9 height 9
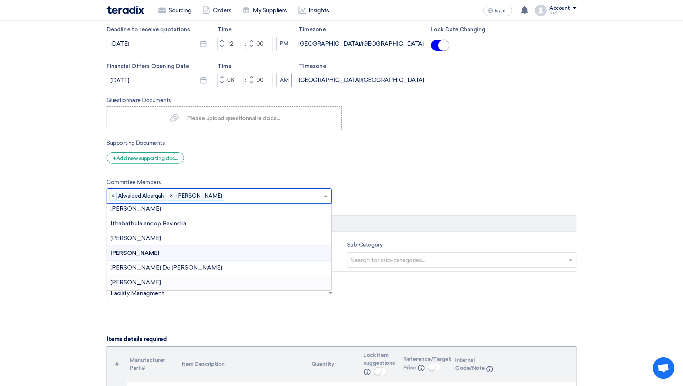
scroll to position [279, 0]
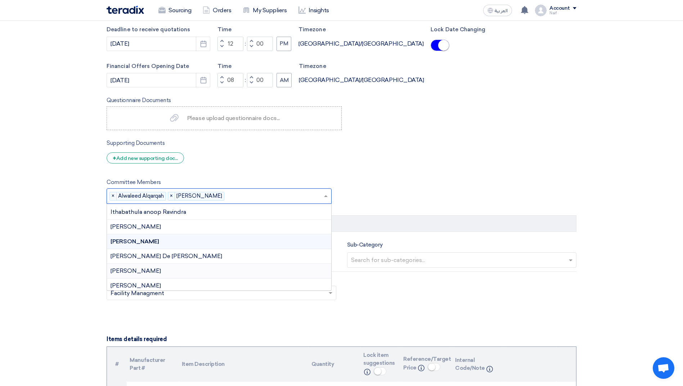
click at [188, 271] on div "[PERSON_NAME]" at bounding box center [219, 271] width 224 height 15
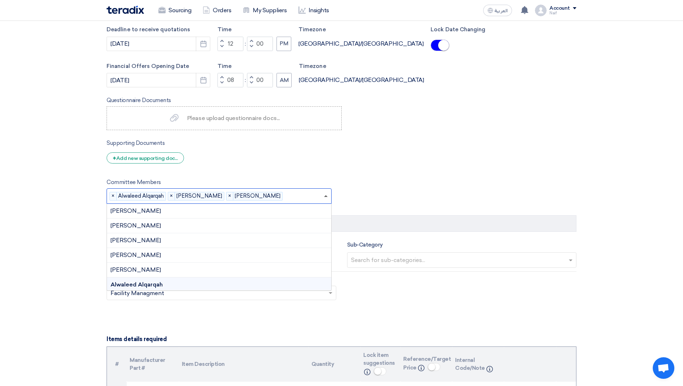
click at [326, 196] on span at bounding box center [326, 196] width 4 height 2
click at [175, 253] on div "[PERSON_NAME]" at bounding box center [219, 252] width 224 height 15
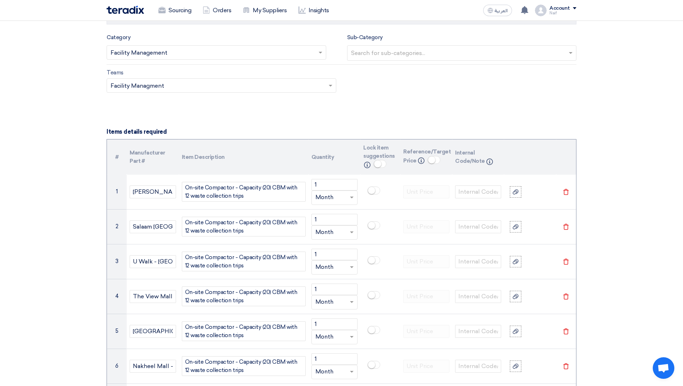
scroll to position [648, 0]
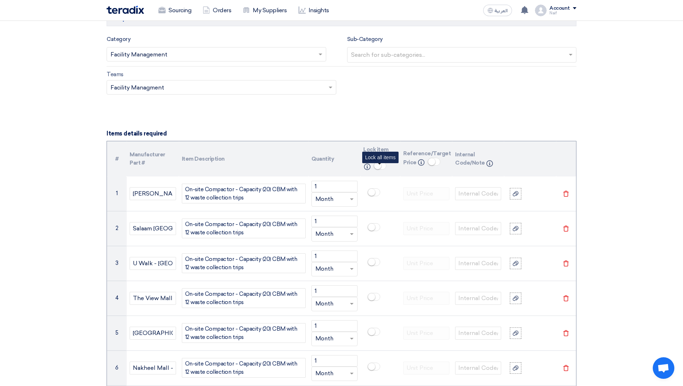
click at [377, 169] on small at bounding box center [377, 165] width 7 height 7
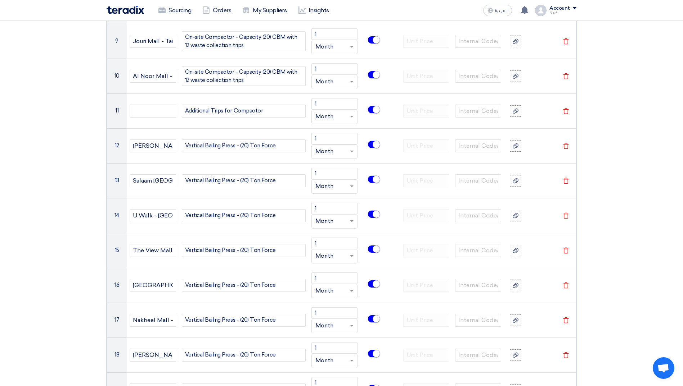
scroll to position [1044, 0]
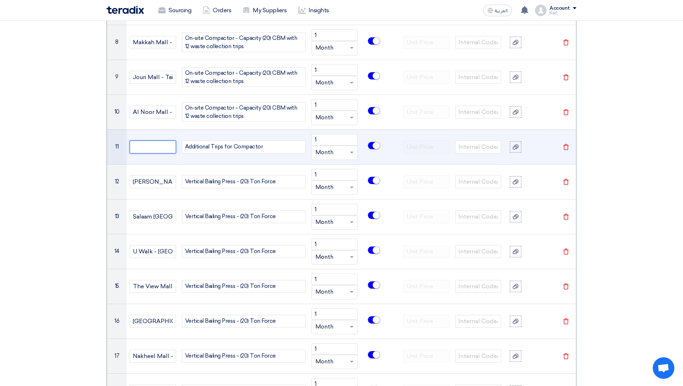
click at [134, 152] on input "text" at bounding box center [153, 147] width 46 height 13
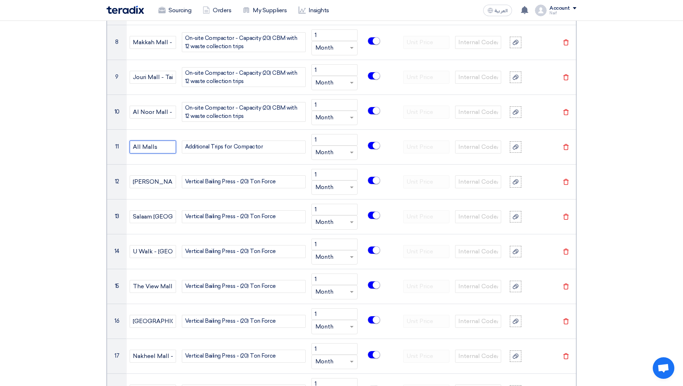
type input "All Malls"
click at [32, 173] on section "Basic Information RFx Title Waste Managment Service - On-site Compactor / Capac…" at bounding box center [341, 115] width 683 height 2131
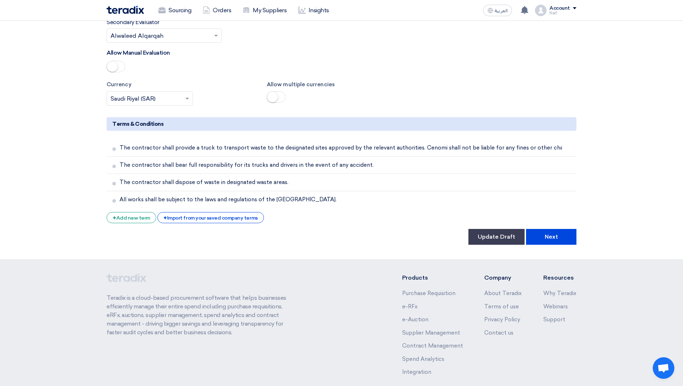
scroll to position [1984, 0]
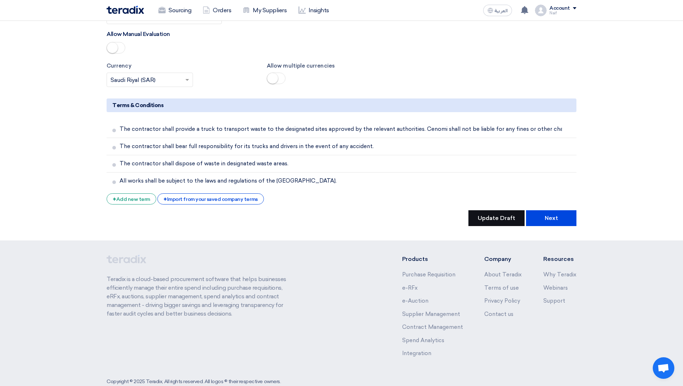
click at [504, 211] on button "Update Draft" at bounding box center [496, 219] width 56 height 16
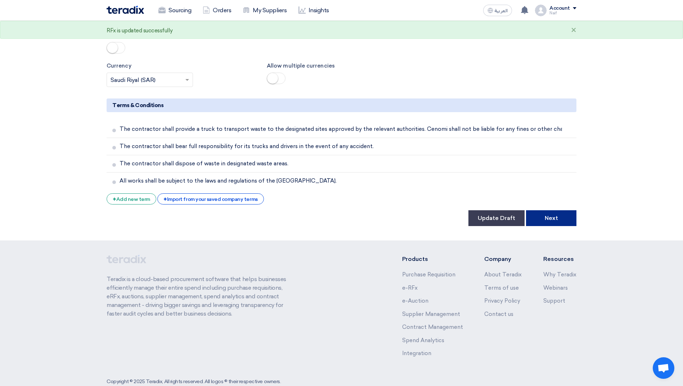
click at [551, 211] on button "Next" at bounding box center [551, 219] width 50 height 16
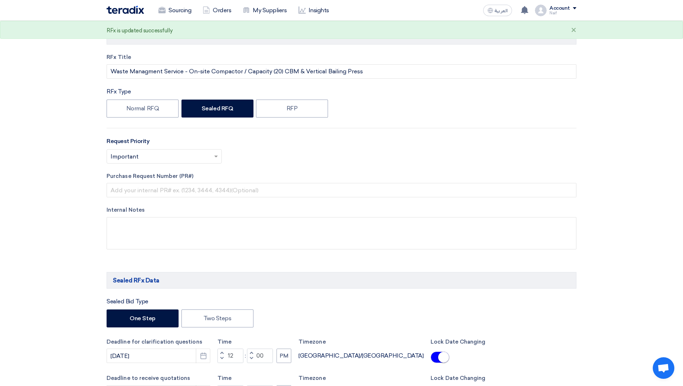
scroll to position [0, 0]
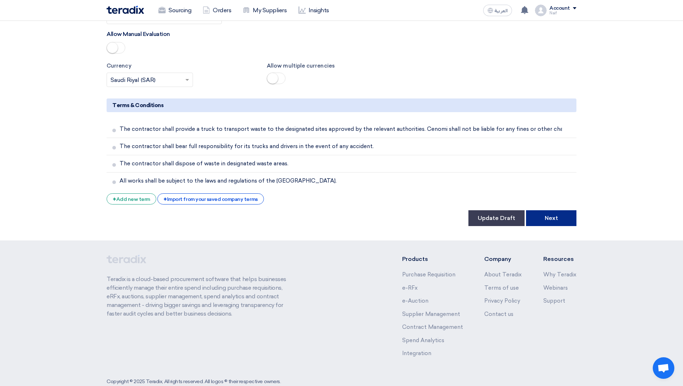
click at [564, 211] on button "Next" at bounding box center [551, 219] width 50 height 16
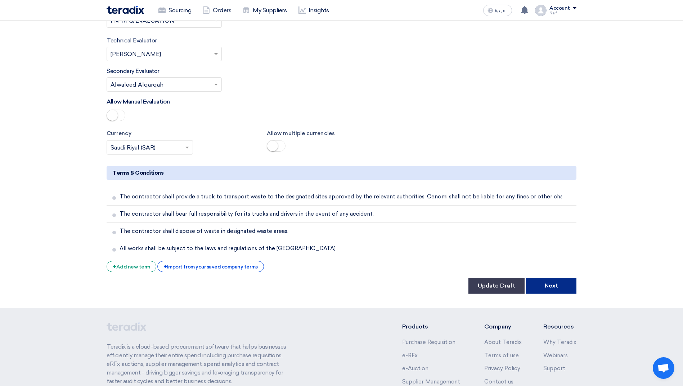
scroll to position [1984, 0]
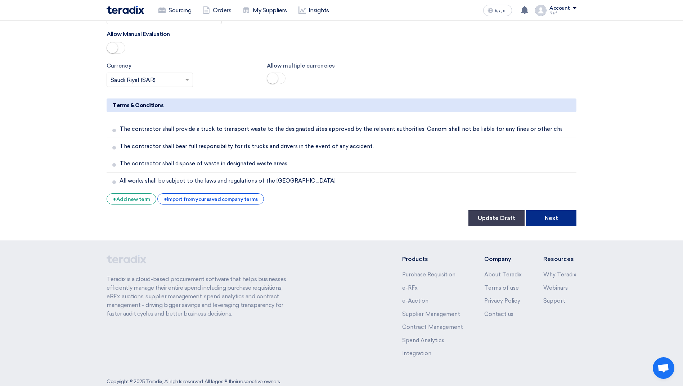
click at [553, 211] on button "Next" at bounding box center [551, 219] width 50 height 16
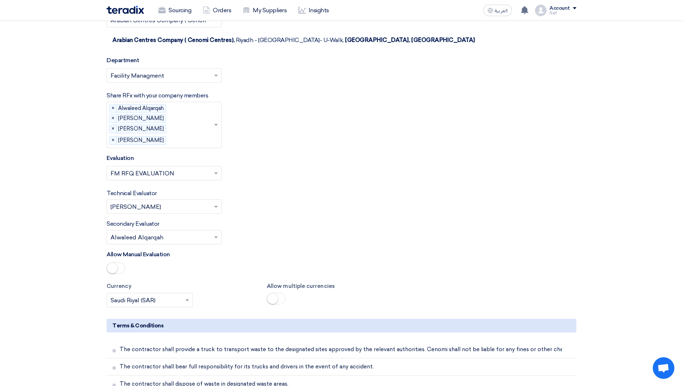
scroll to position [1943, 0]
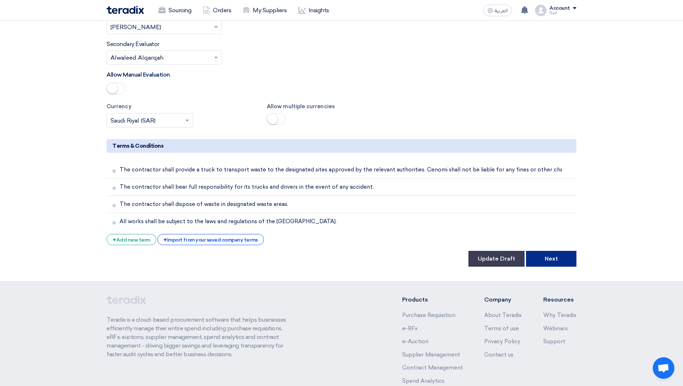
click at [575, 251] on button "Next" at bounding box center [551, 259] width 50 height 16
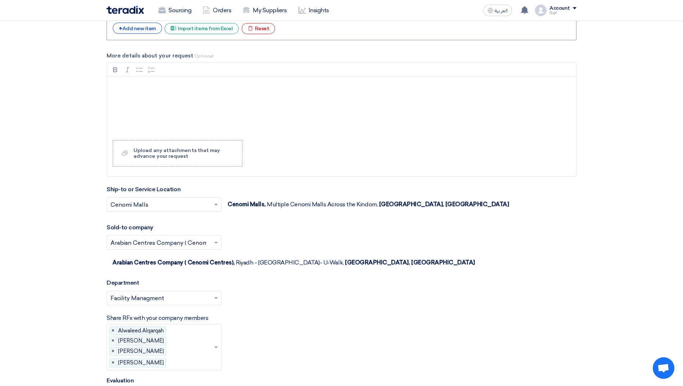
scroll to position [1984, 0]
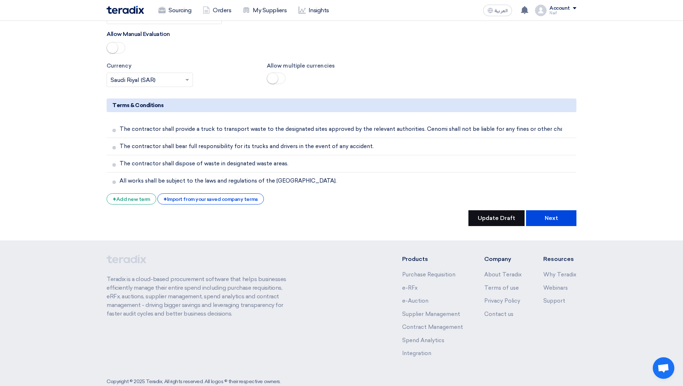
click at [497, 211] on button "Update Draft" at bounding box center [496, 219] width 56 height 16
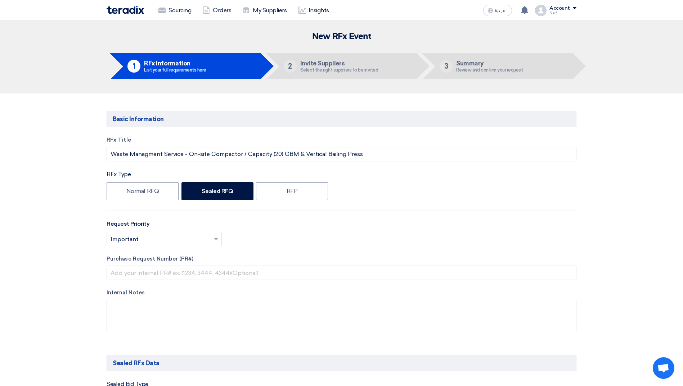
scroll to position [1983, 0]
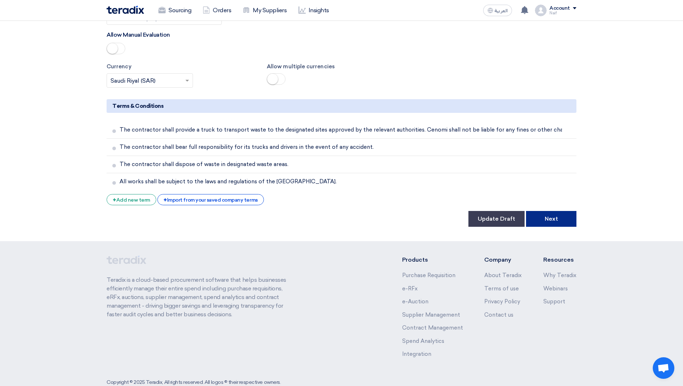
click at [556, 211] on button "Next" at bounding box center [551, 219] width 50 height 16
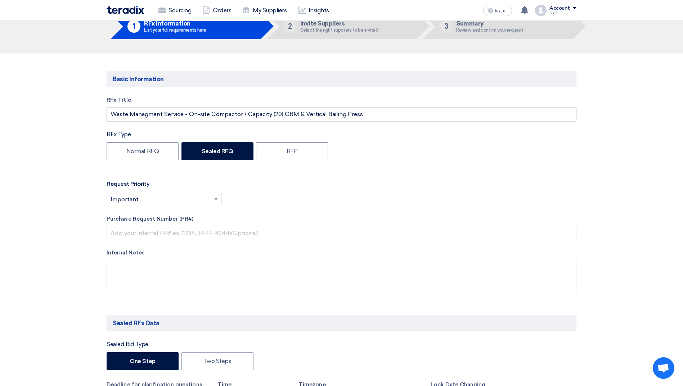
scroll to position [36, 0]
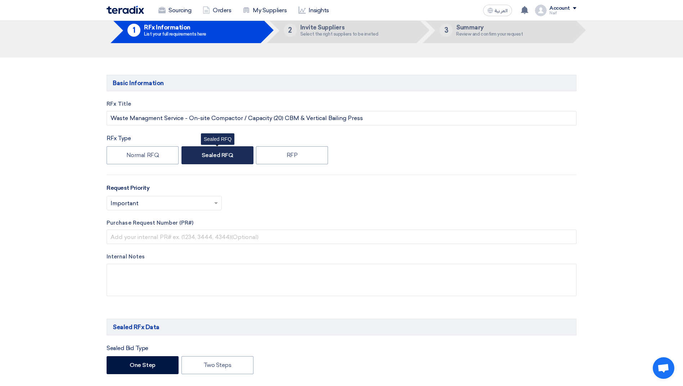
click at [197, 149] on label "Sealed RFQ" at bounding box center [217, 155] width 72 height 18
click at [202, 153] on input "Sealed RFQ" at bounding box center [204, 155] width 5 height 5
click at [180, 263] on div "Internal Notes" at bounding box center [342, 276] width 470 height 46
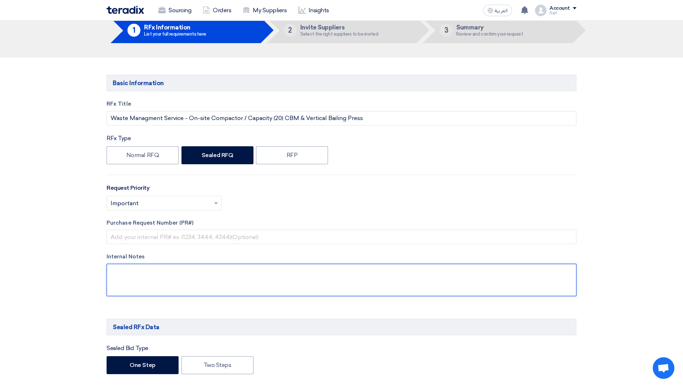
click at [175, 269] on textarea at bounding box center [342, 280] width 470 height 32
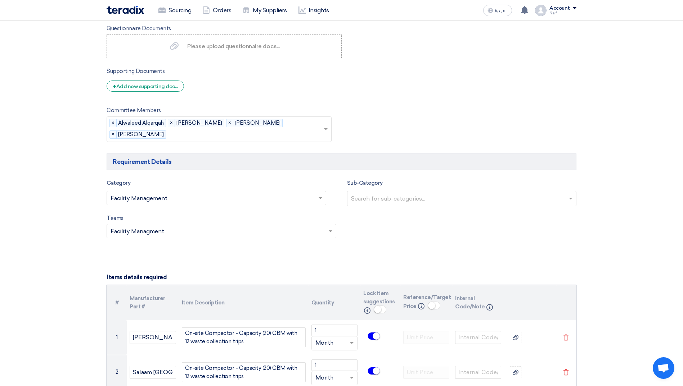
scroll to position [612, 0]
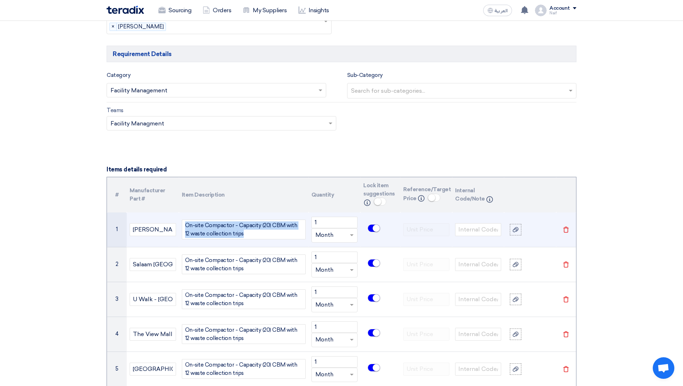
drag, startPoint x: 255, startPoint y: 232, endPoint x: 168, endPoint y: 218, distance: 88.3
click at [168, 218] on tr "1 [PERSON_NAME][GEOGRAPHIC_DATA] - [GEOGRAPHIC_DATA] On-site Compactor - Capaci…" at bounding box center [341, 230] width 469 height 35
copy div "On-site Compactor - Capacity (20) CBM with 12 waste collection trips"
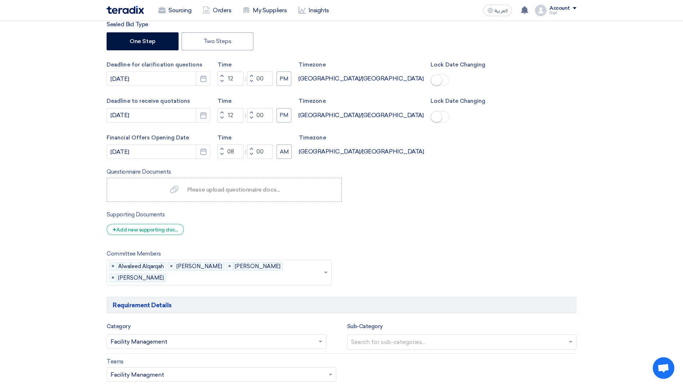
scroll to position [144, 0]
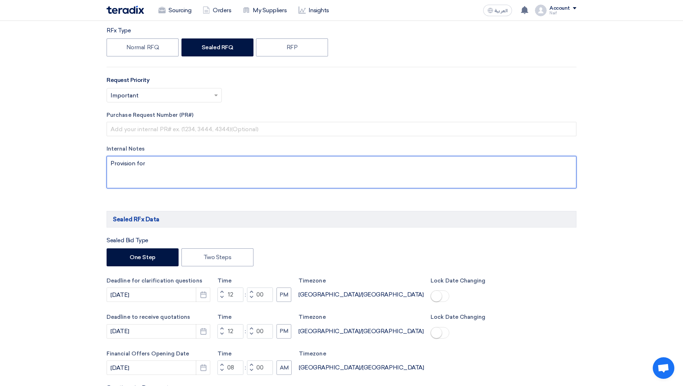
click at [178, 169] on textarea at bounding box center [342, 172] width 470 height 32
paste textarea "On-site Compactor - Capacity (20) CBM with 12 waste collection trips"
click at [145, 164] on textarea at bounding box center [342, 172] width 470 height 32
click at [386, 160] on textarea at bounding box center [342, 172] width 470 height 32
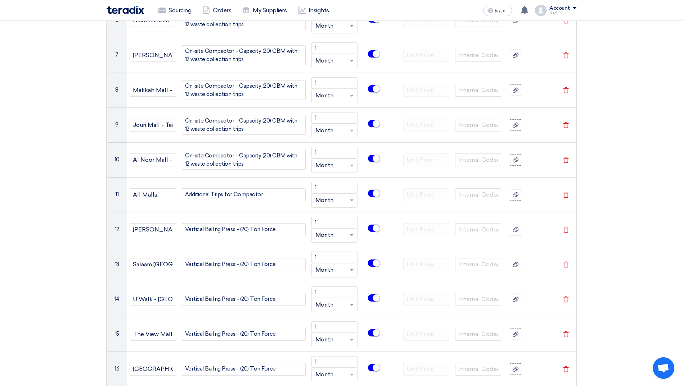
scroll to position [1044, 0]
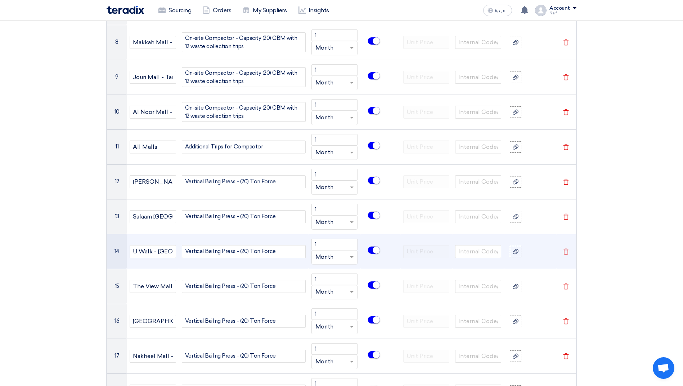
click at [255, 251] on div "Vertical Bailing Press - (20) Ton Force" at bounding box center [244, 251] width 124 height 13
copy div "Vertical Bailing Press - (20) Ton Force"
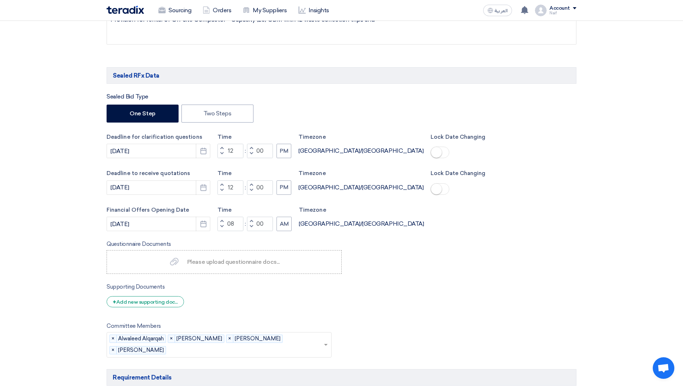
scroll to position [108, 0]
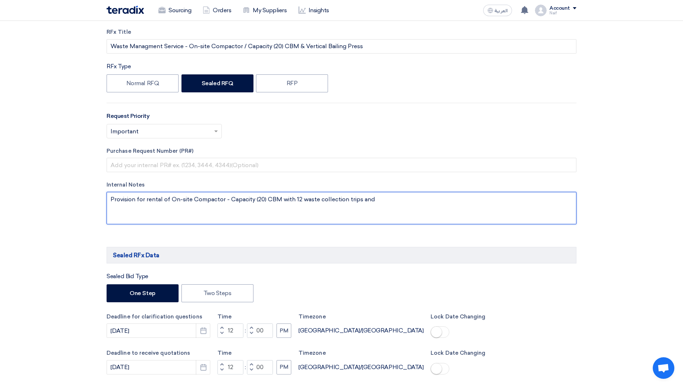
click at [393, 202] on textarea at bounding box center [342, 208] width 470 height 32
paste textarea "Vertical Bailing Press - (20) Ton Force"
type textarea "Provision for rental of On-site Compactor - Capacity (20) CBM with 12 waste col…"
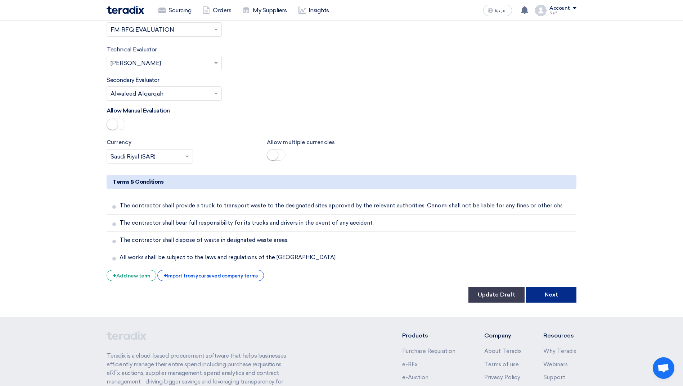
click at [560, 287] on button "Next" at bounding box center [551, 295] width 50 height 16
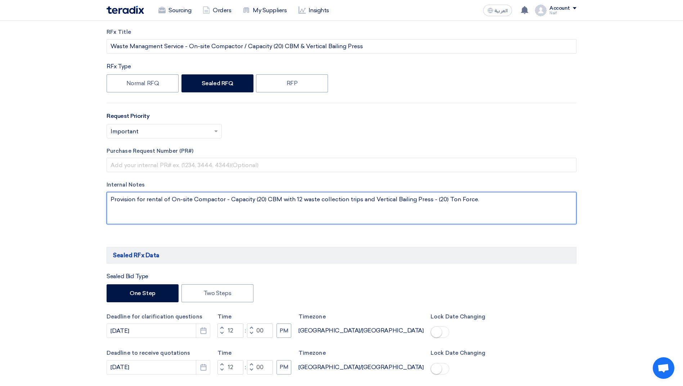
click at [169, 211] on textarea at bounding box center [342, 208] width 470 height 32
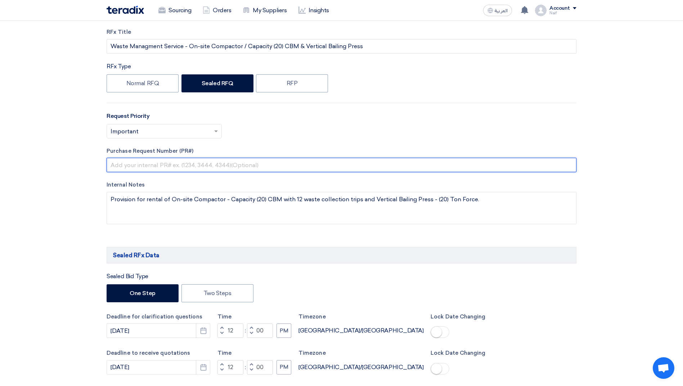
click at [204, 170] on input "text" at bounding box center [342, 165] width 470 height 14
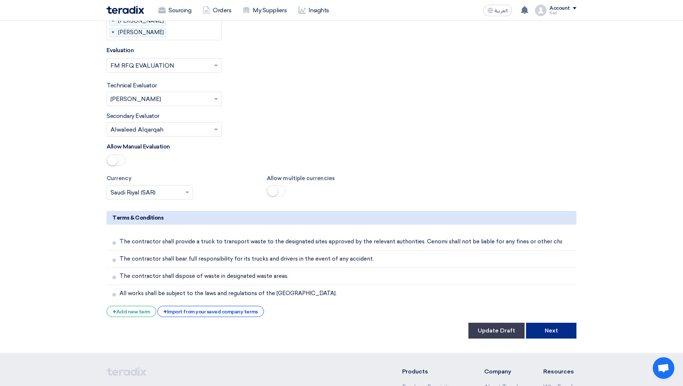
click at [548, 323] on button "Next" at bounding box center [551, 331] width 50 height 16
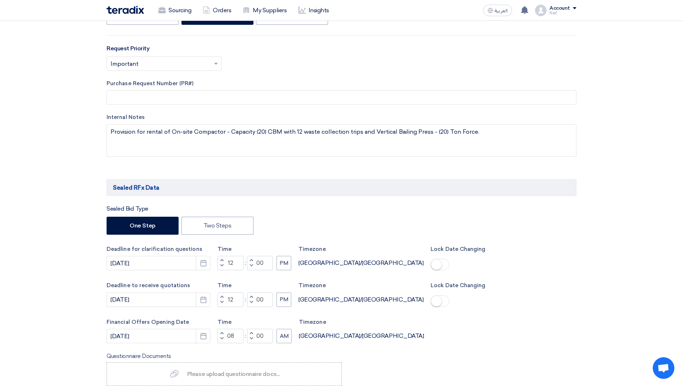
scroll to position [216, 0]
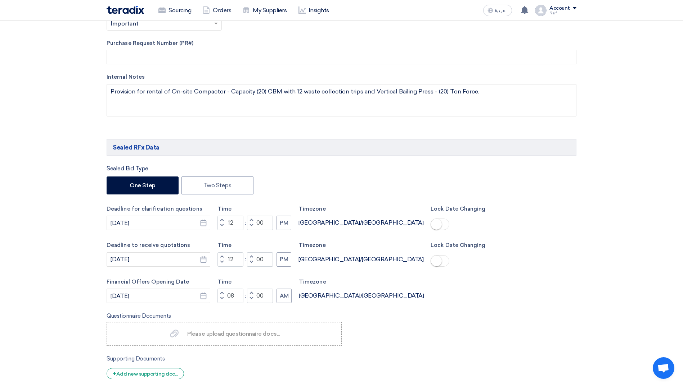
click at [431, 222] on small at bounding box center [436, 224] width 11 height 11
click at [431, 262] on small at bounding box center [436, 261] width 11 height 11
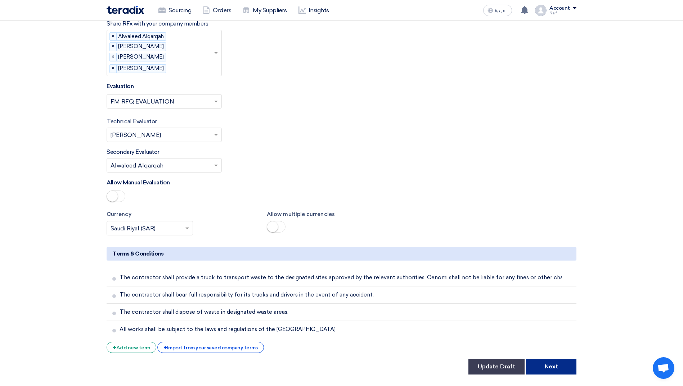
click at [557, 359] on button "Next" at bounding box center [551, 367] width 50 height 16
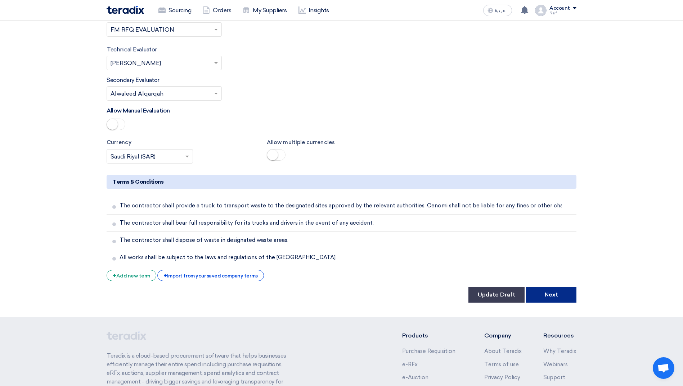
click at [553, 287] on button "Next" at bounding box center [551, 295] width 50 height 16
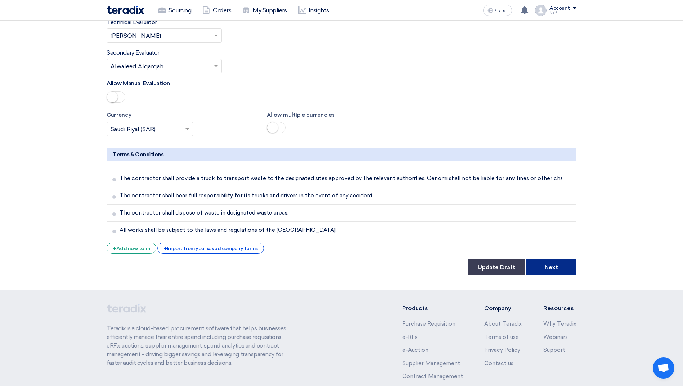
scroll to position [1984, 0]
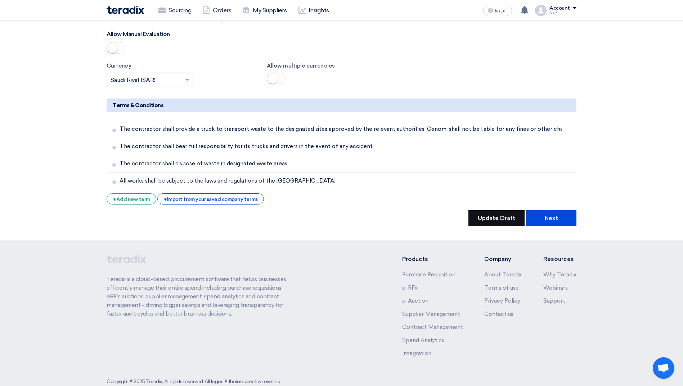
click at [506, 211] on button "Update Draft" at bounding box center [496, 219] width 56 height 16
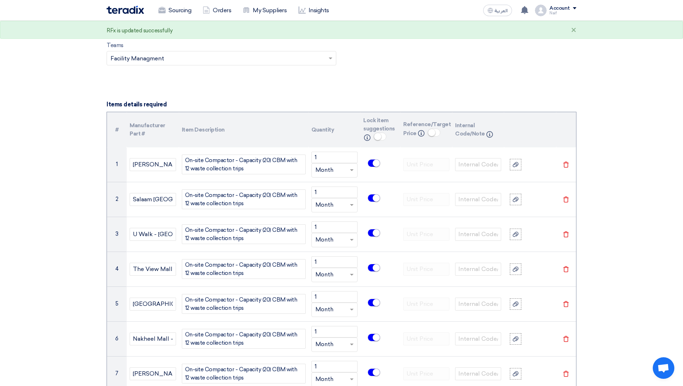
scroll to position [632, 0]
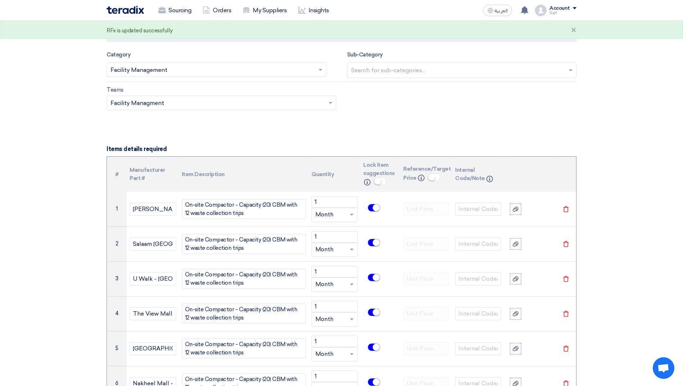
click at [572, 30] on div "×" at bounding box center [573, 30] width 5 height 9
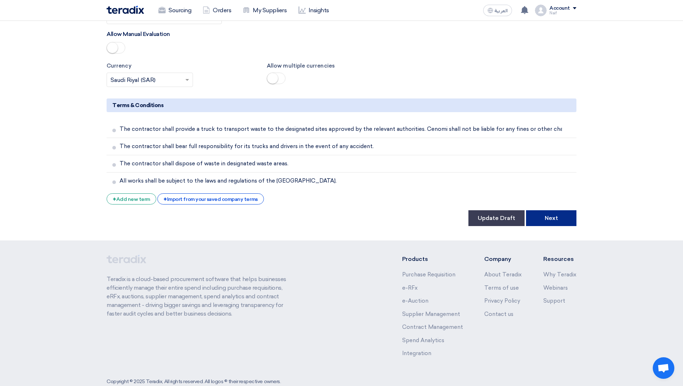
click at [563, 211] on button "Next" at bounding box center [551, 219] width 50 height 16
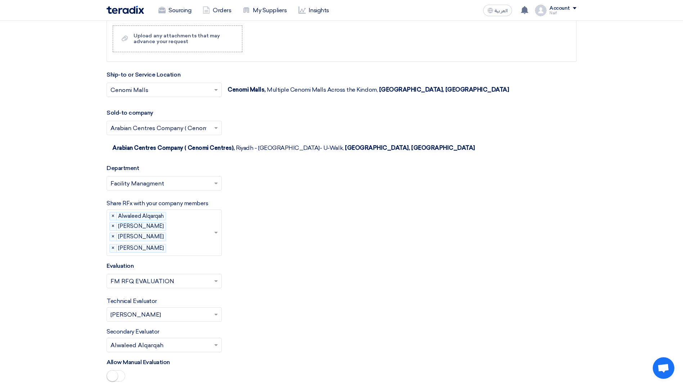
scroll to position [1835, 0]
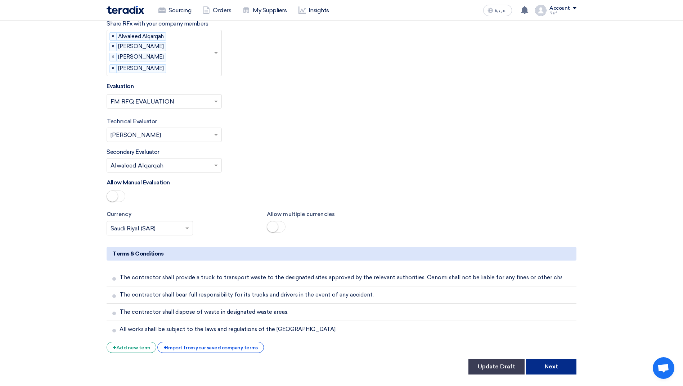
click at [542, 359] on button "Next" at bounding box center [551, 367] width 50 height 16
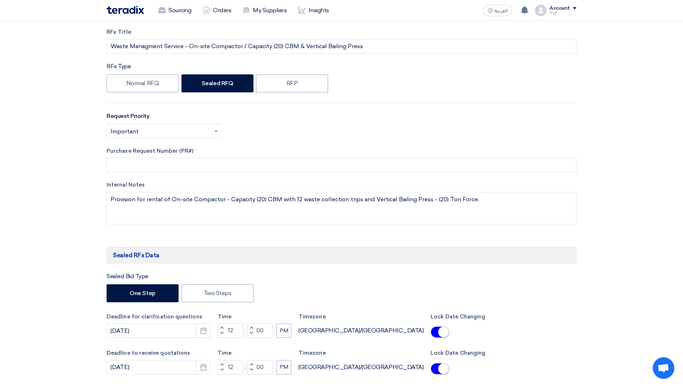
drag, startPoint x: 48, startPoint y: 176, endPoint x: 42, endPoint y: 184, distance: 9.8
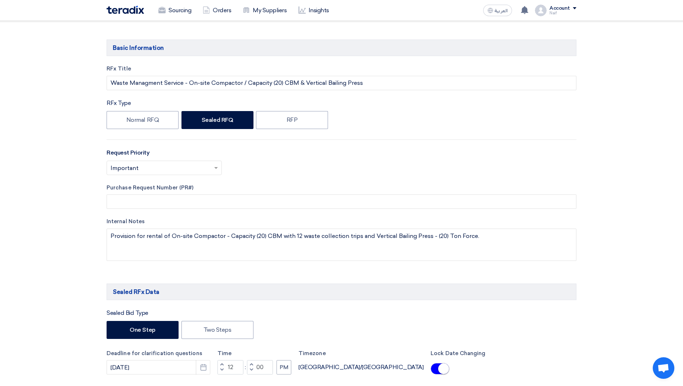
scroll to position [0, 0]
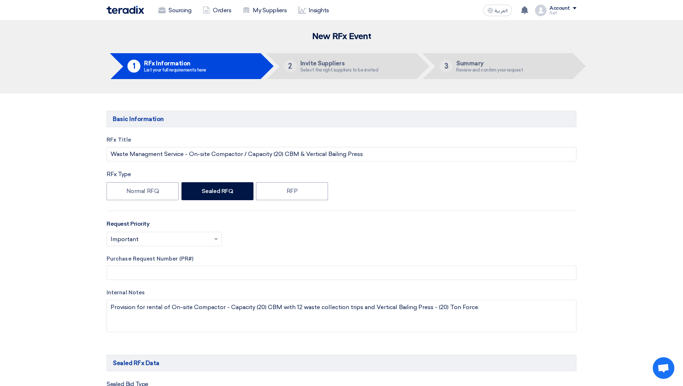
click at [115, 9] on img at bounding box center [125, 10] width 37 height 8
